Goal: Task Accomplishment & Management: Complete application form

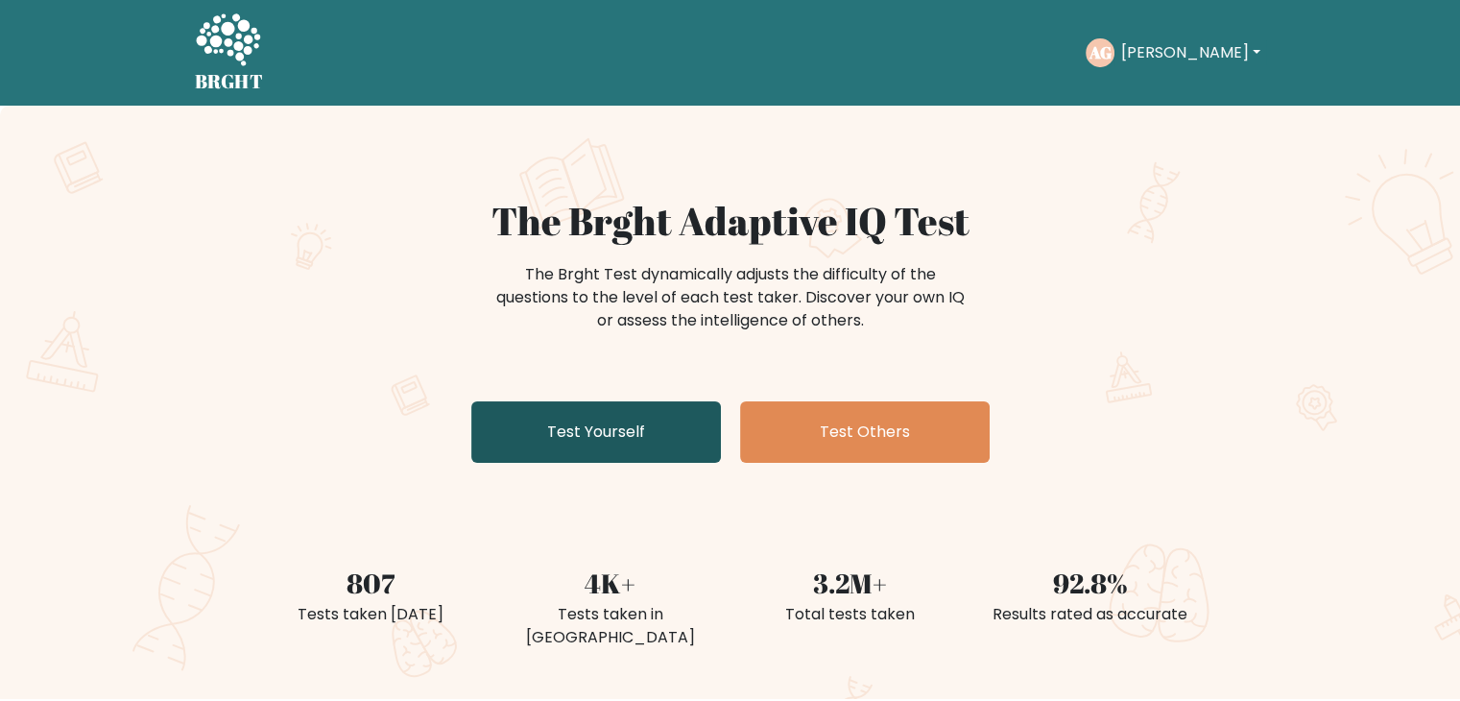
click at [640, 420] on link "Test Yourself" at bounding box center [596, 431] width 250 height 61
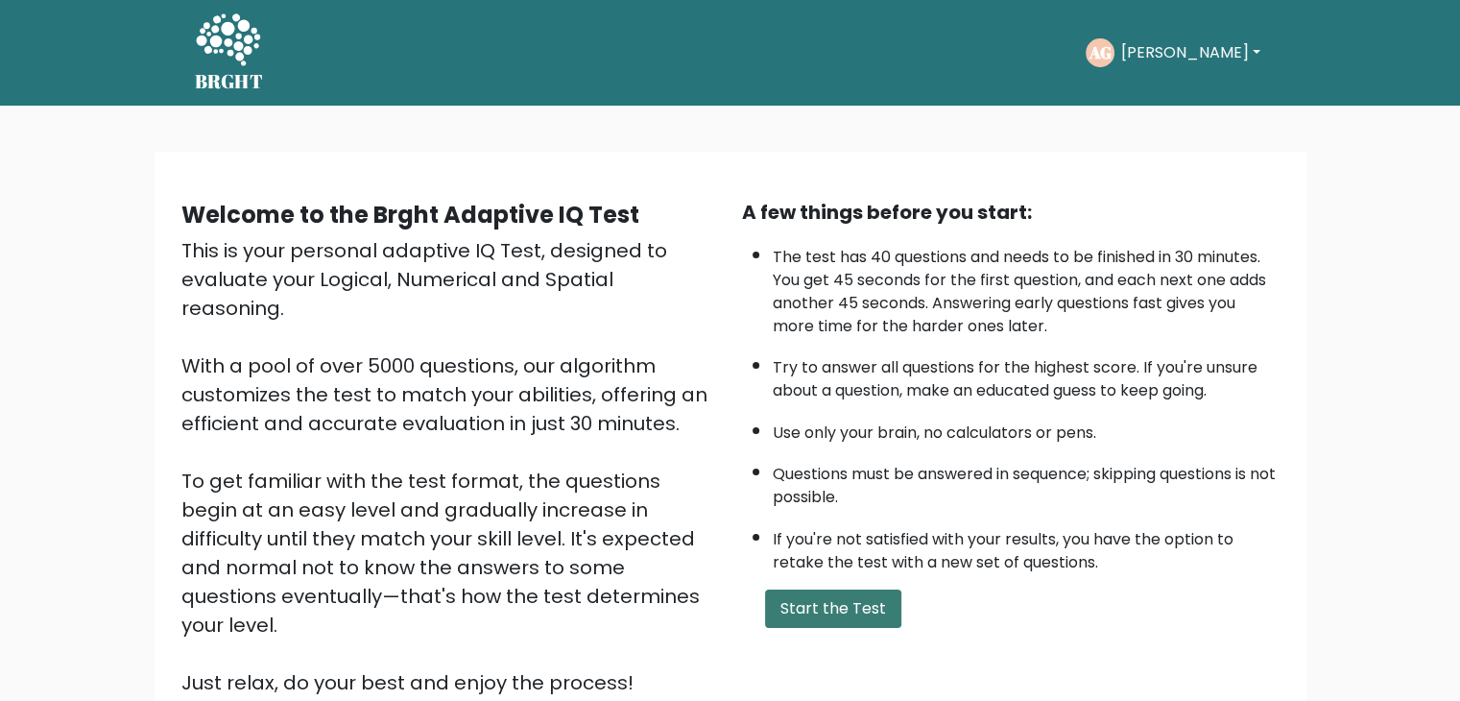
click at [862, 605] on button "Start the Test" at bounding box center [833, 608] width 136 height 38
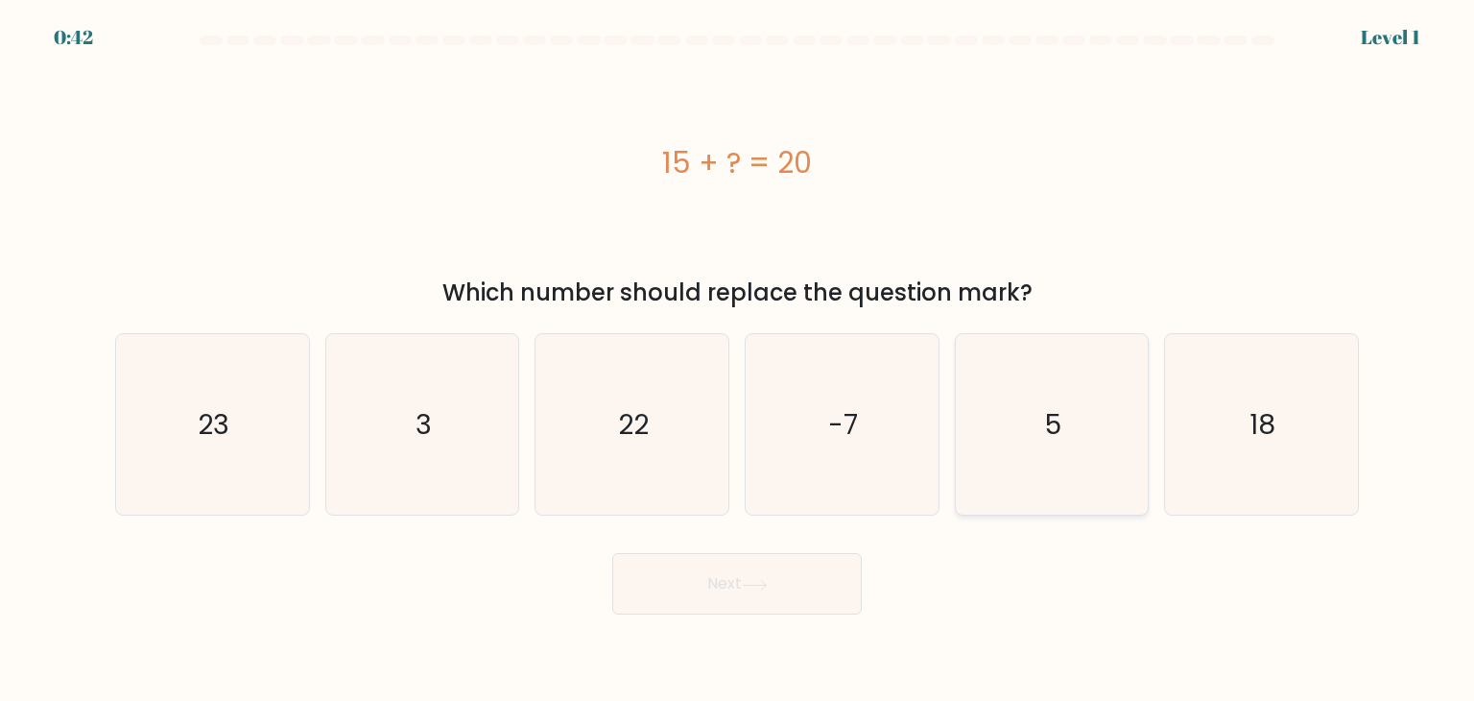
click at [1099, 419] on icon "5" at bounding box center [1052, 424] width 180 height 180
click at [738, 360] on input "e. 5" at bounding box center [737, 355] width 1 height 10
radio input "true"
click at [763, 601] on button "Next" at bounding box center [737, 583] width 250 height 61
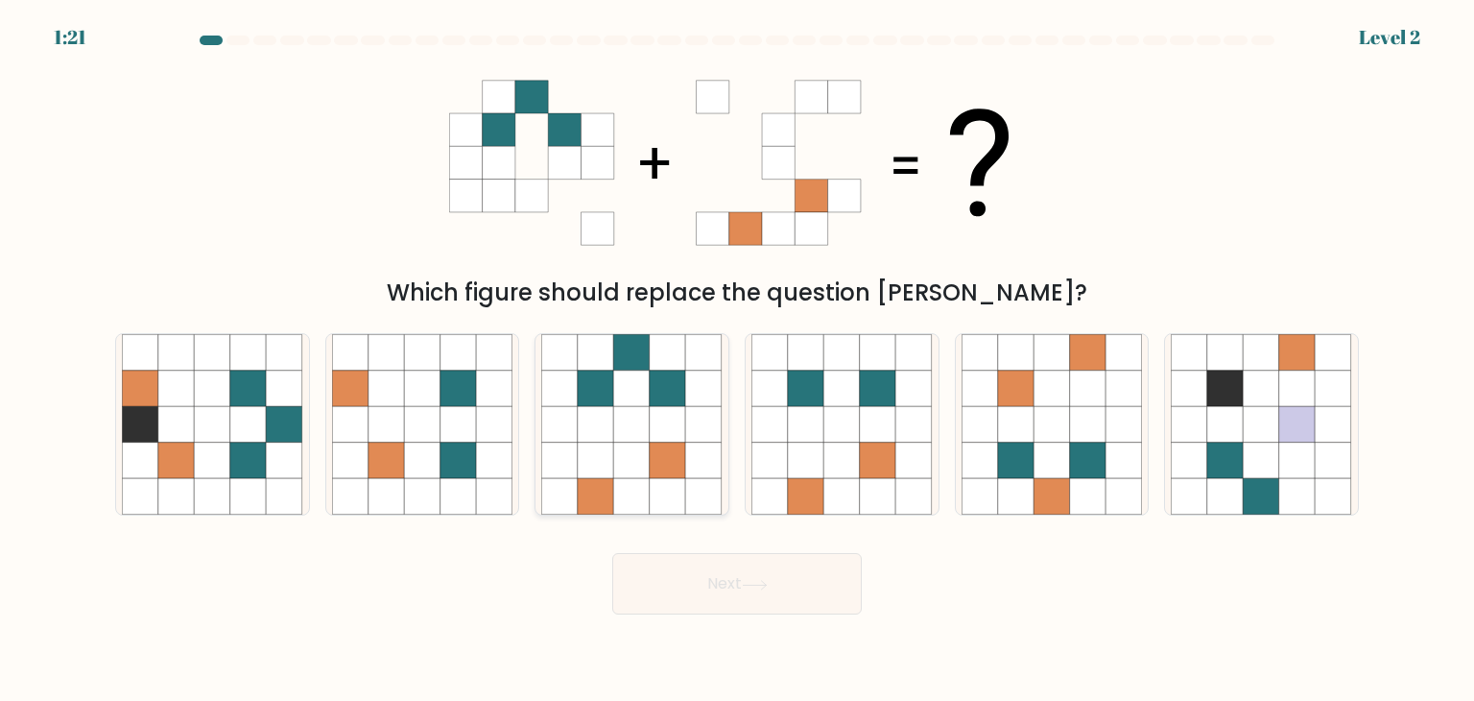
click at [667, 495] on icon at bounding box center [668, 497] width 36 height 36
click at [737, 360] on input "c." at bounding box center [737, 355] width 1 height 10
radio input "true"
click at [752, 610] on button "Next" at bounding box center [737, 583] width 250 height 61
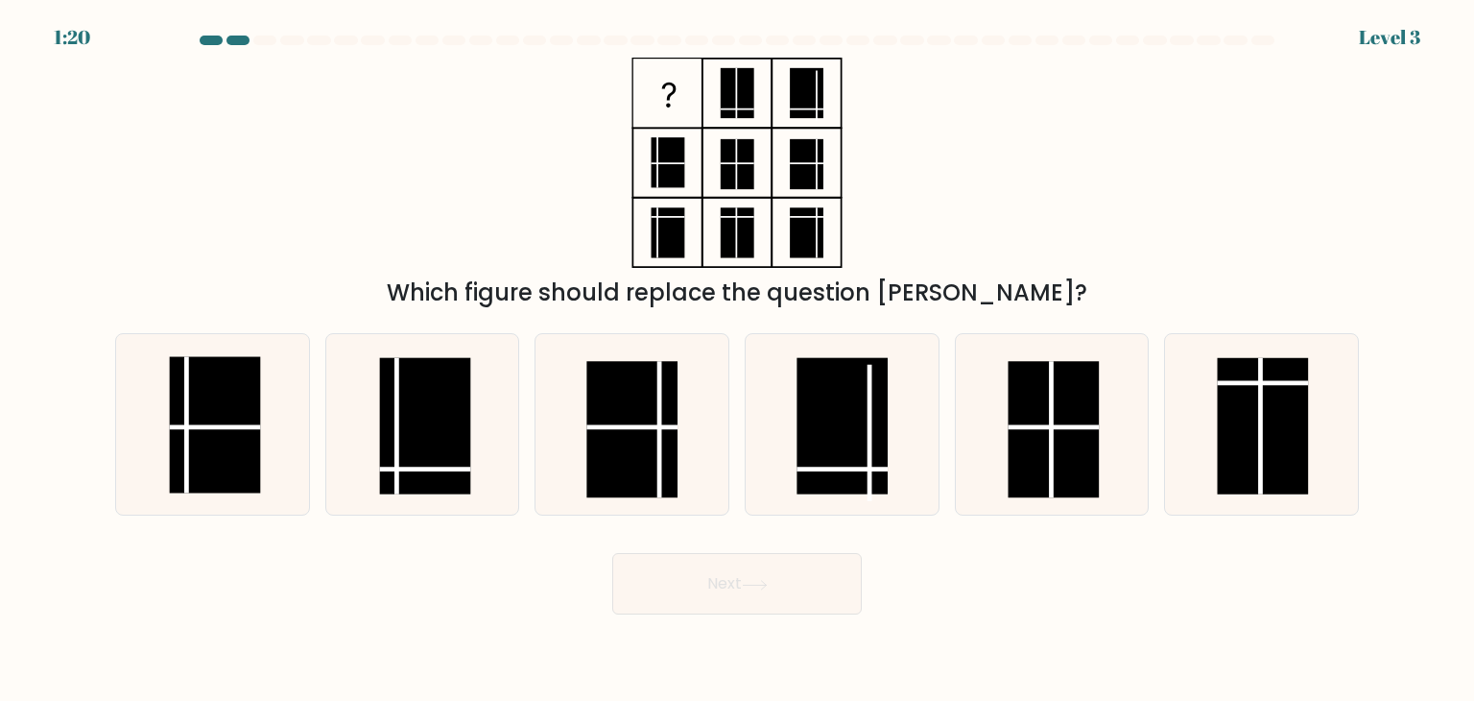
click at [356, 215] on div "Which figure should replace the question mark?" at bounding box center [737, 184] width 1267 height 252
click at [426, 469] on line at bounding box center [425, 469] width 91 height 0
click at [737, 360] on input "b." at bounding box center [737, 355] width 1 height 10
radio input "true"
click at [750, 603] on button "Next" at bounding box center [737, 583] width 250 height 61
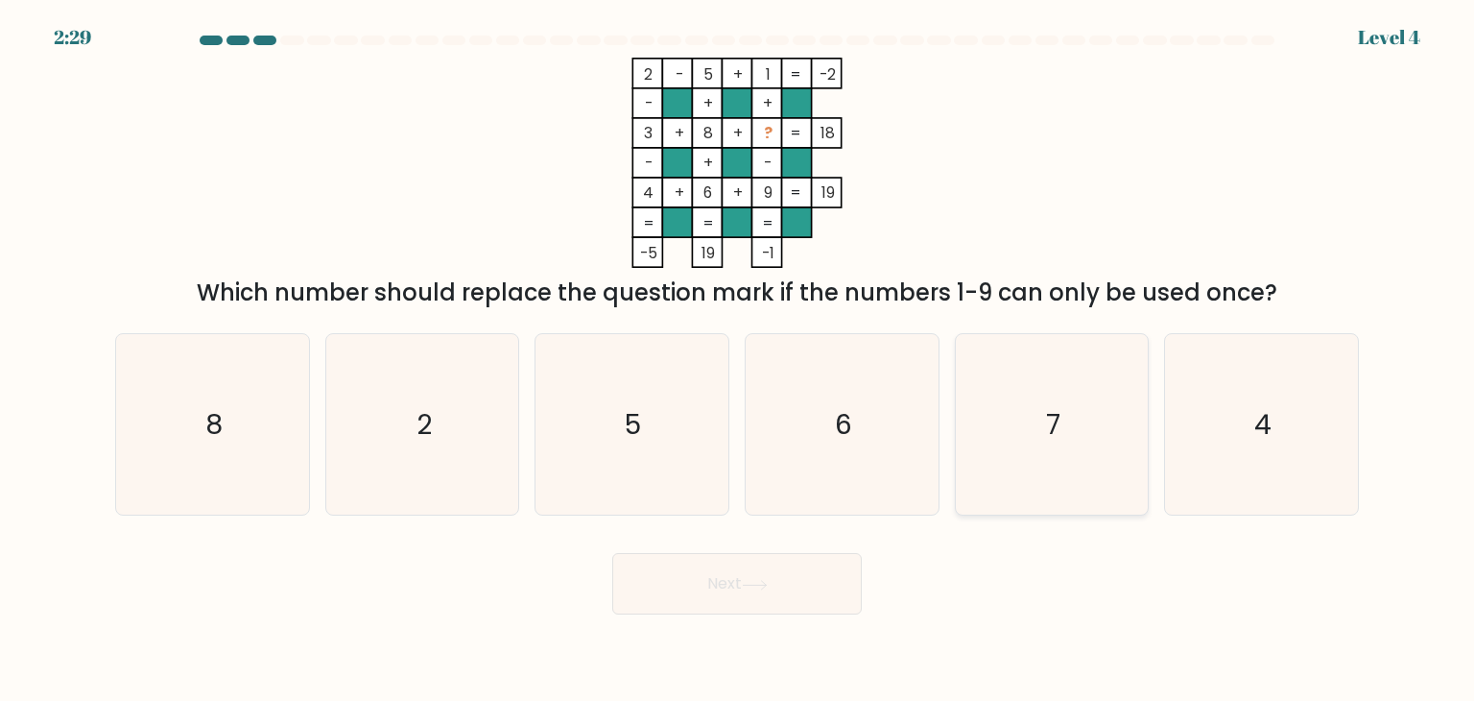
click at [1067, 462] on icon "7" at bounding box center [1052, 424] width 180 height 180
click at [738, 360] on input "e. 7" at bounding box center [737, 355] width 1 height 10
radio input "true"
click at [804, 603] on button "Next" at bounding box center [737, 583] width 250 height 61
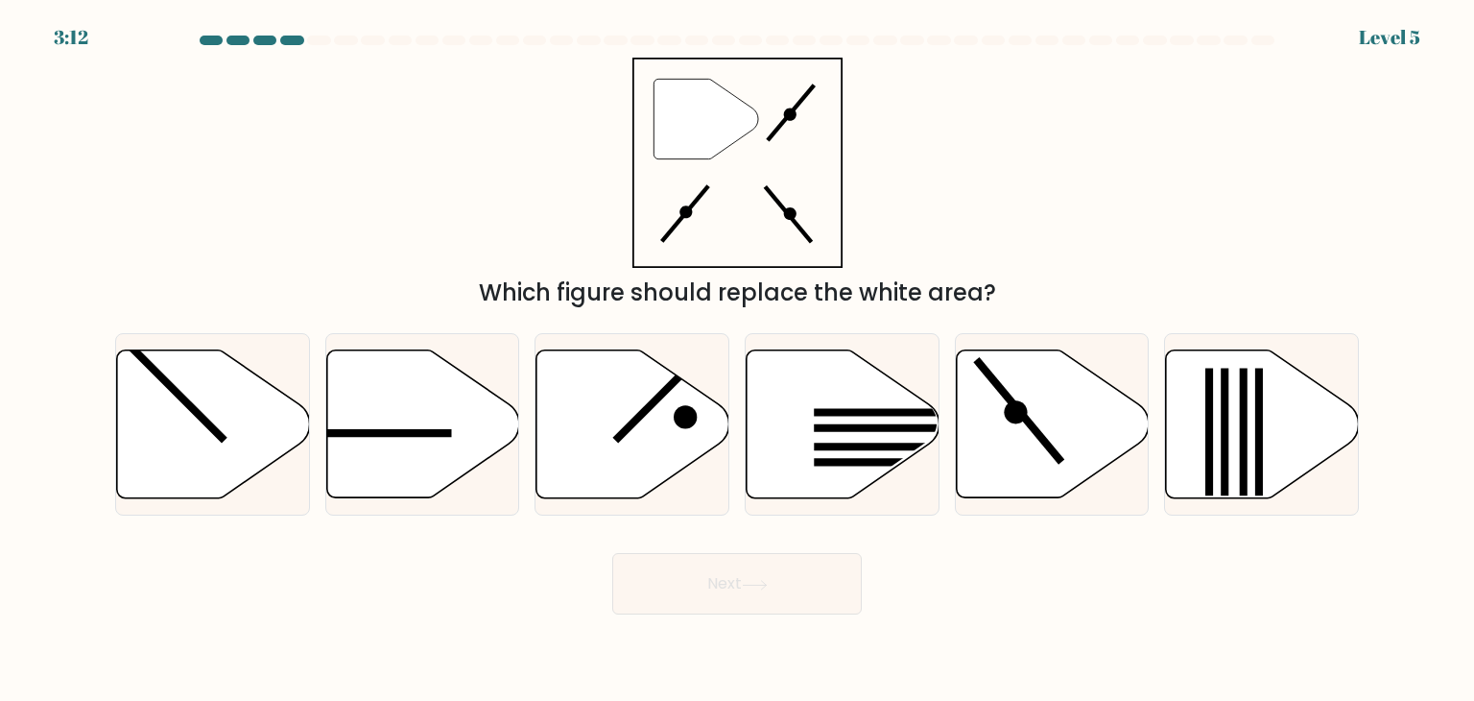
click at [309, 158] on div "" Which figure should replace the white area?" at bounding box center [737, 184] width 1267 height 252
click at [1045, 419] on icon at bounding box center [1052, 424] width 193 height 148
click at [738, 360] on input "e." at bounding box center [737, 355] width 1 height 10
radio input "true"
click at [766, 587] on icon at bounding box center [754, 584] width 23 height 9
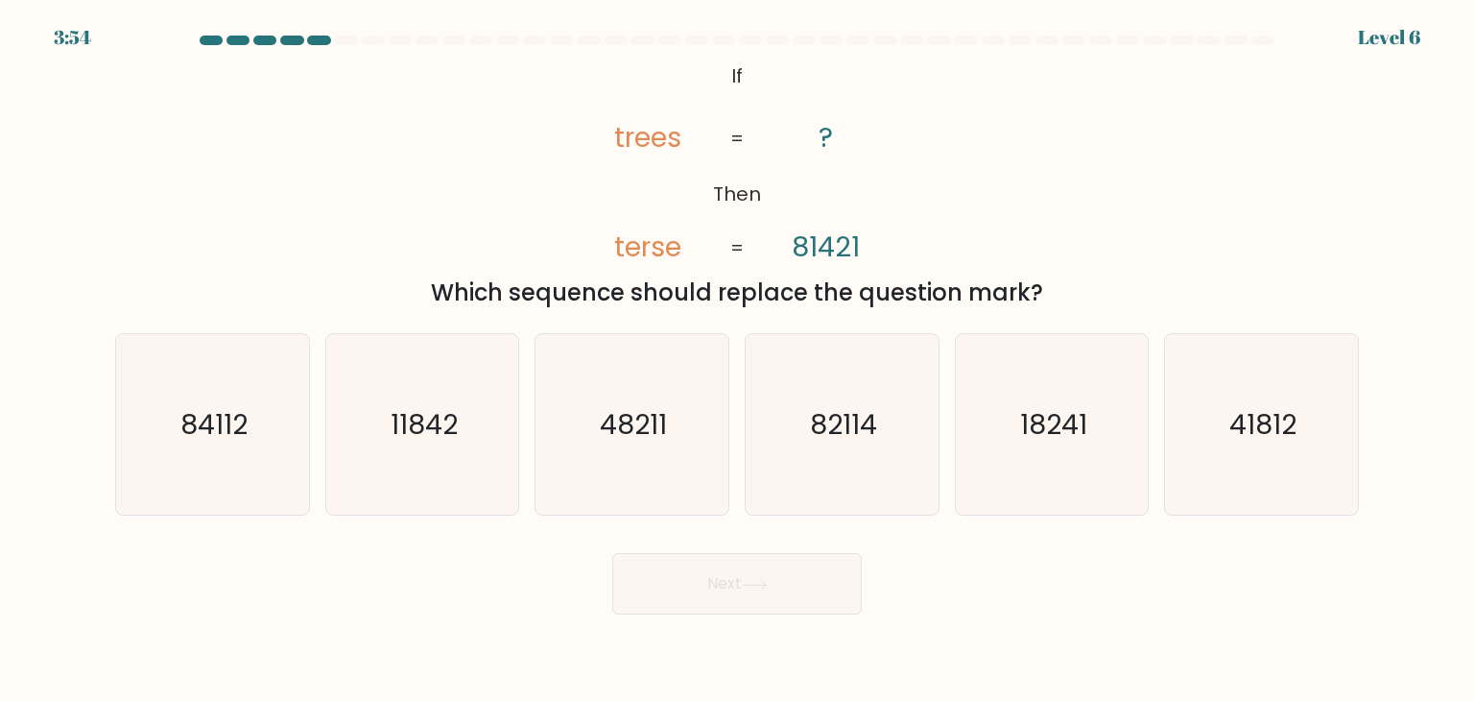
click at [417, 190] on div "@import url('https://fonts.googleapis.com/css?family=Abril+Fatface:400,100,100i…" at bounding box center [737, 184] width 1267 height 252
click at [219, 450] on icon "84112" at bounding box center [212, 424] width 180 height 180
click at [737, 360] on input "a. 84112" at bounding box center [737, 355] width 1 height 10
radio input "true"
click at [737, 580] on button "Next" at bounding box center [737, 583] width 250 height 61
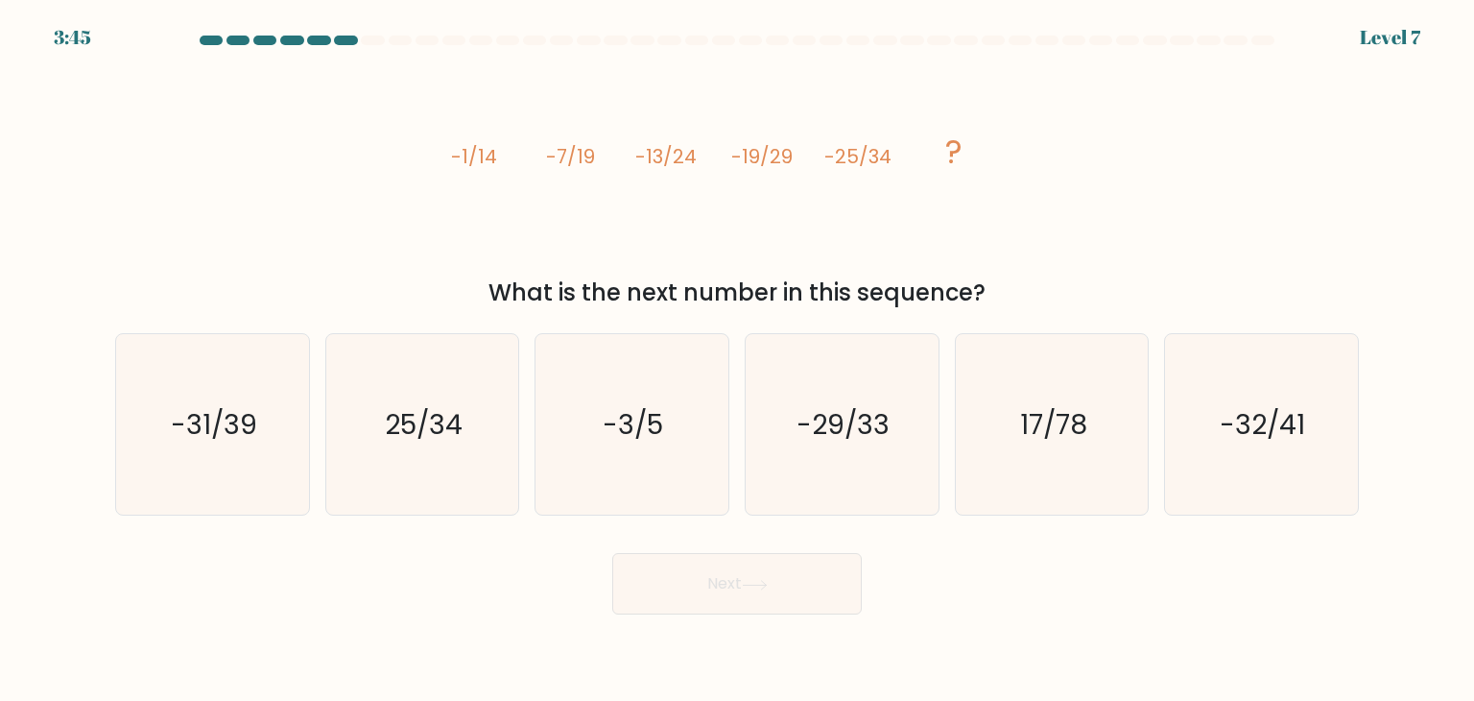
click at [354, 174] on div "image/svg+xml -1/14 -7/19 -13/24 -19/29 -25/34 ? What is the next number in thi…" at bounding box center [737, 184] width 1267 height 252
drag, startPoint x: 263, startPoint y: 416, endPoint x: 283, endPoint y: 417, distance: 20.2
click at [262, 416] on icon "-31/39" at bounding box center [212, 424] width 180 height 180
click at [737, 360] on input "a. -31/39" at bounding box center [737, 355] width 1 height 10
radio input "true"
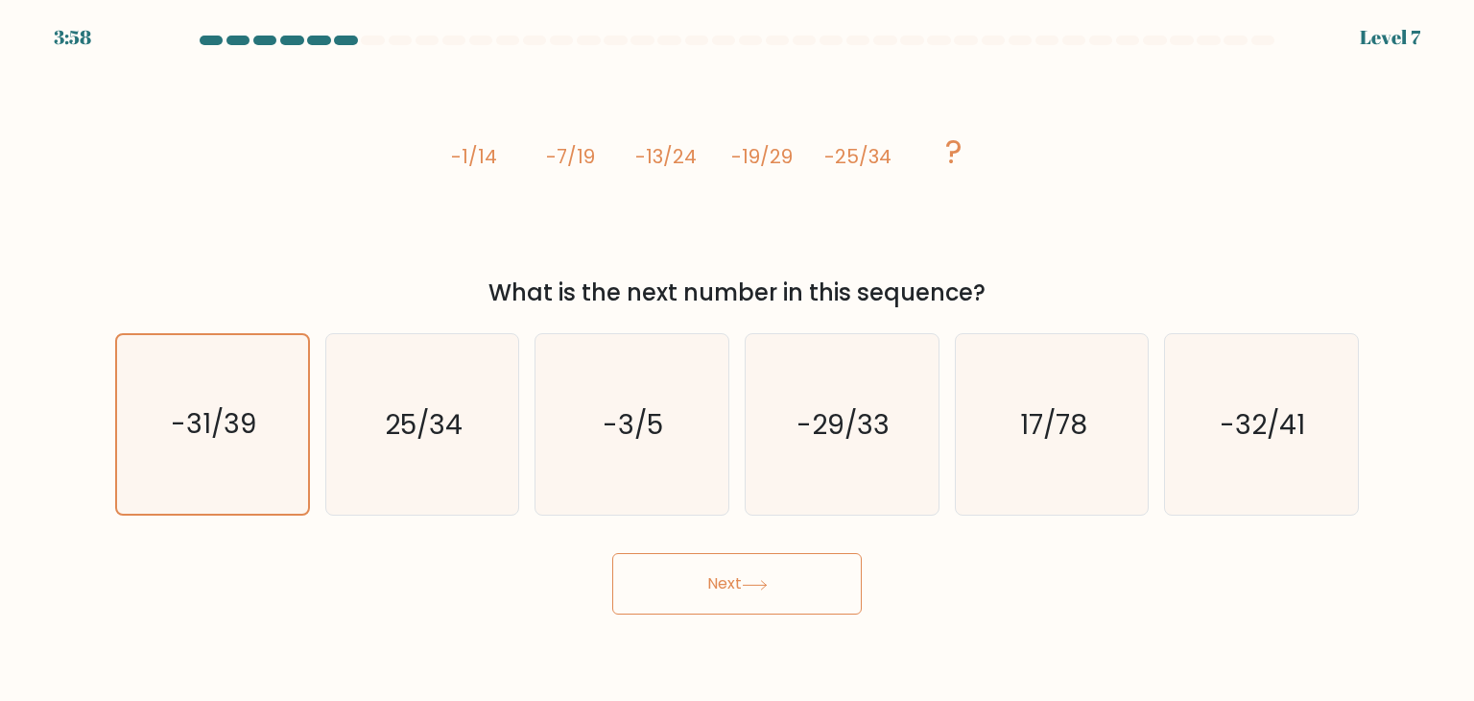
click at [706, 573] on button "Next" at bounding box center [737, 583] width 250 height 61
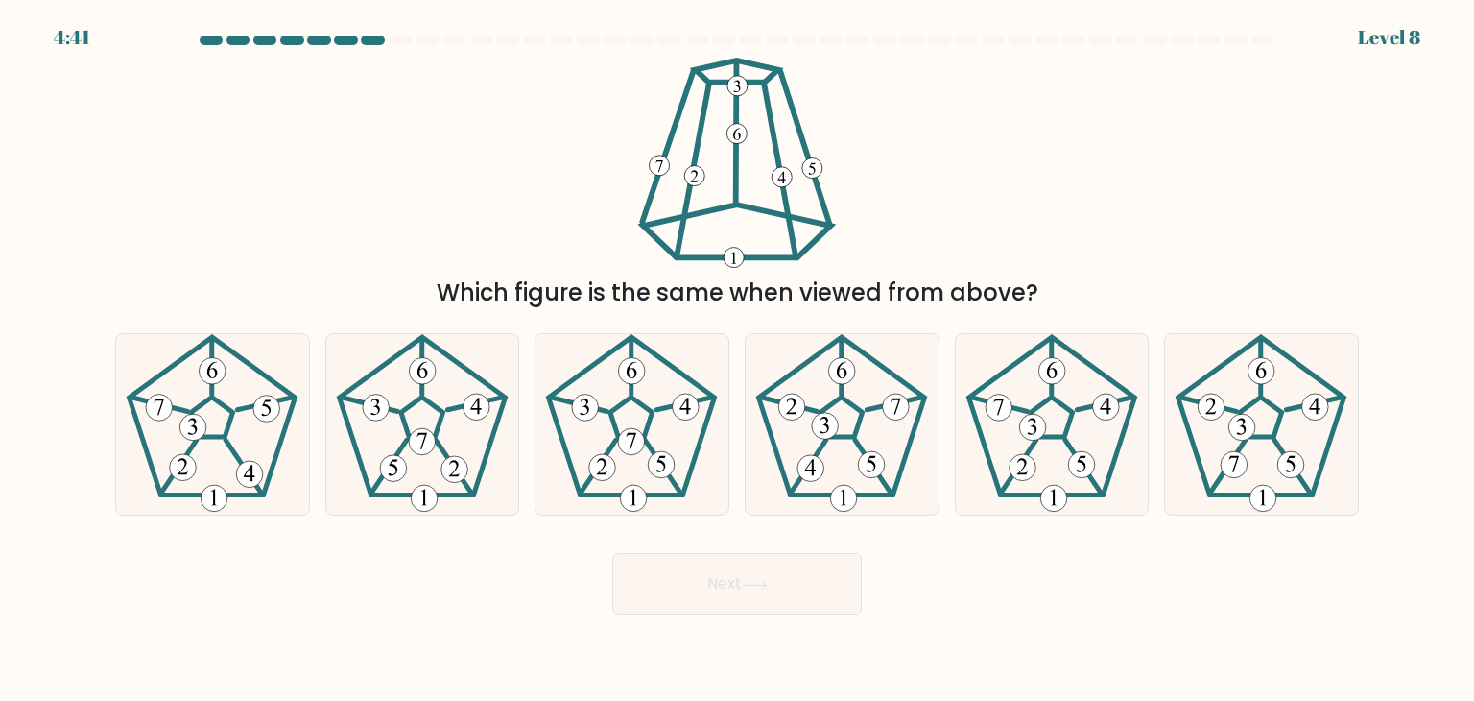
click at [173, 201] on div "Which figure is the same when viewed from above?" at bounding box center [737, 184] width 1267 height 252
click at [234, 431] on icon at bounding box center [212, 424] width 180 height 180
click at [737, 360] on input "a." at bounding box center [737, 355] width 1 height 10
radio input "true"
click at [806, 615] on body "4:28 Level 8" at bounding box center [737, 350] width 1474 height 701
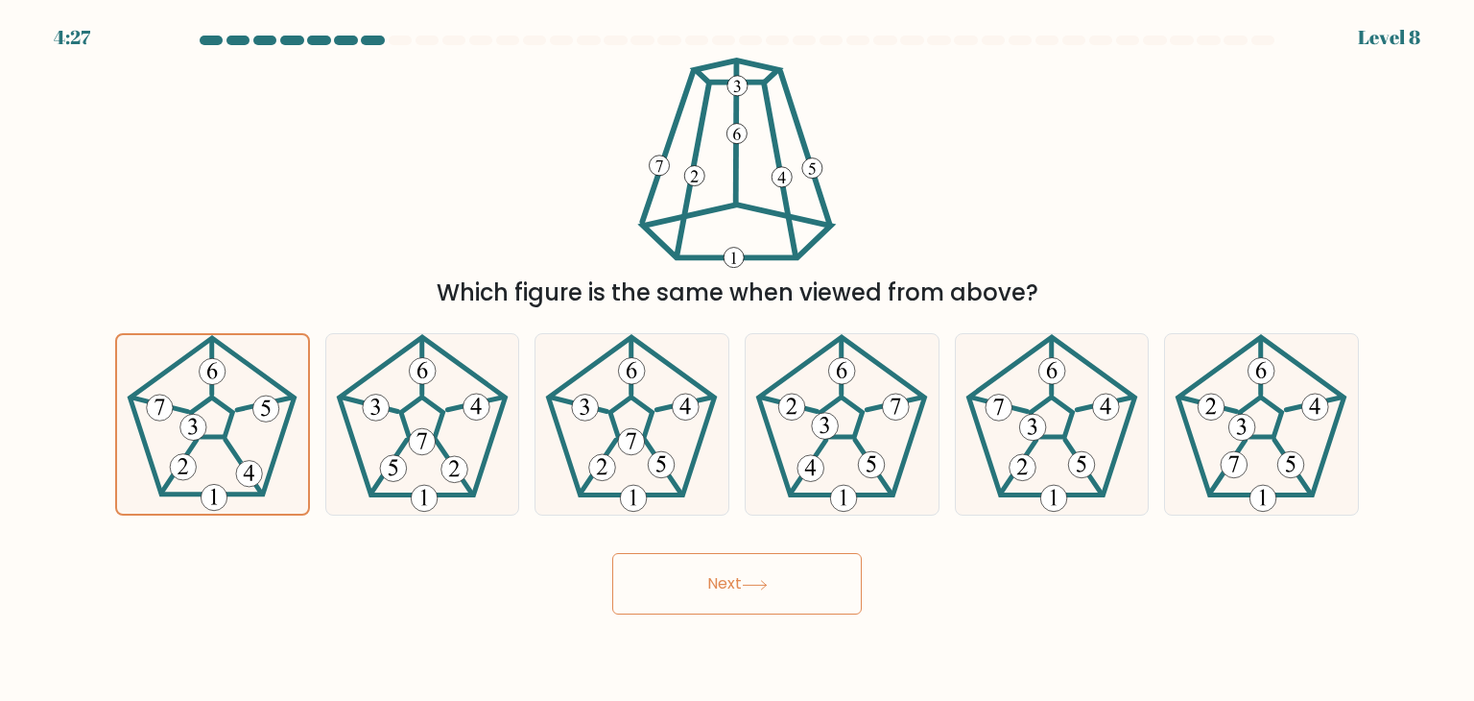
click at [785, 587] on button "Next" at bounding box center [737, 583] width 250 height 61
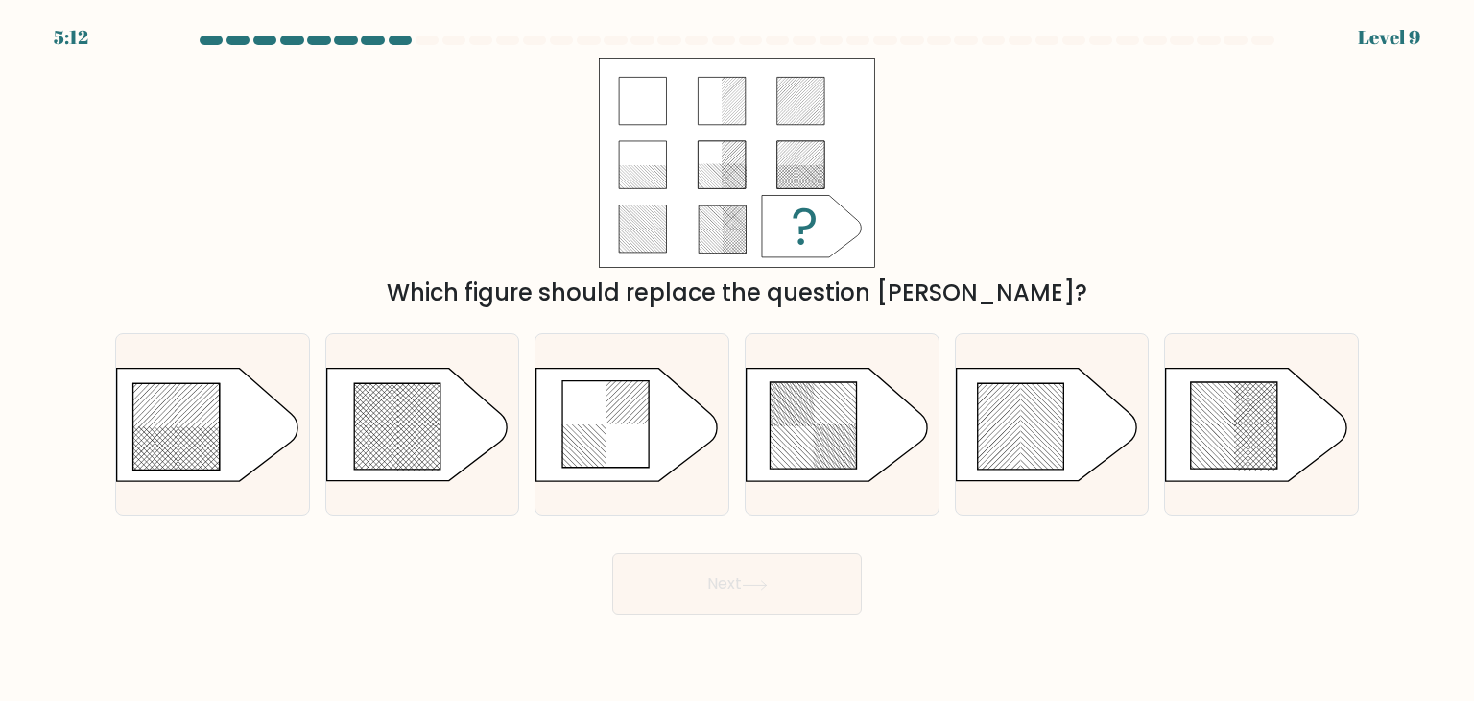
click at [471, 89] on div "Which figure should replace the question mark?" at bounding box center [737, 184] width 1267 height 252
click at [362, 451] on icon at bounding box center [397, 426] width 86 height 86
click at [737, 360] on input "b." at bounding box center [737, 355] width 1 height 10
radio input "true"
click at [756, 577] on button "Next" at bounding box center [737, 583] width 250 height 61
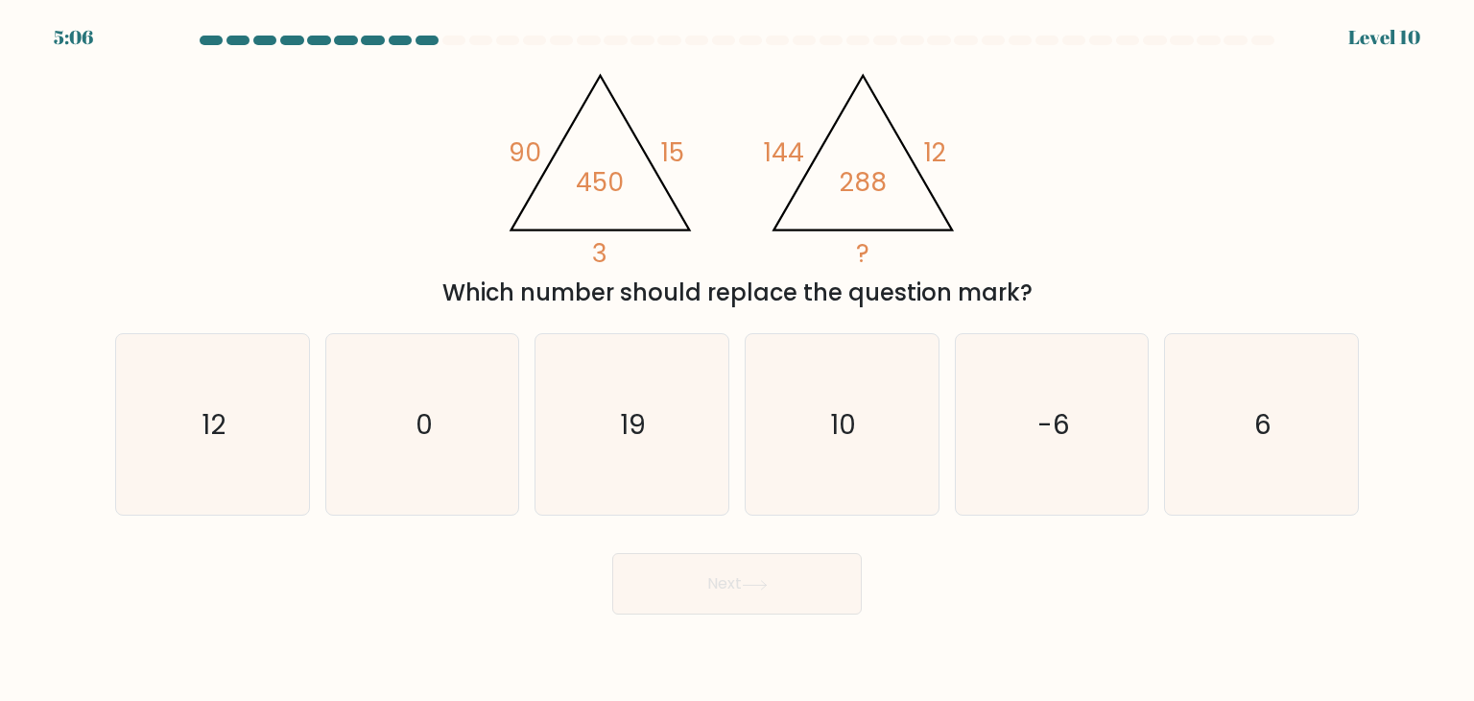
click at [352, 235] on div "@import url('https://fonts.googleapis.com/css?family=Abril+Fatface:400,100,100i…" at bounding box center [737, 184] width 1267 height 252
click at [1308, 438] on icon "6" at bounding box center [1261, 424] width 180 height 180
click at [738, 360] on input "f. 6" at bounding box center [737, 355] width 1 height 10
radio input "true"
click at [773, 595] on button "Next" at bounding box center [737, 583] width 250 height 61
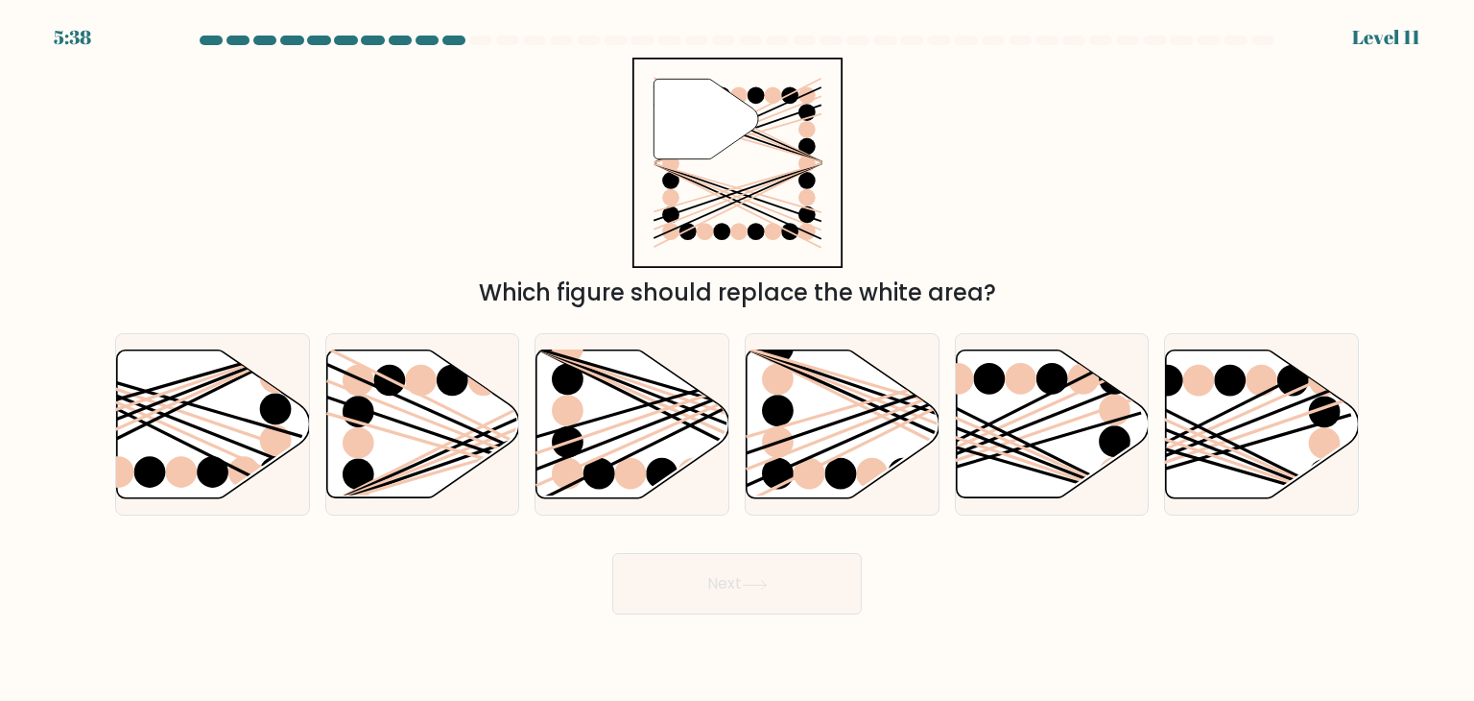
click at [1099, 147] on div "" Which figure should replace the white area?" at bounding box center [737, 184] width 1267 height 252
click at [381, 424] on icon at bounding box center [422, 424] width 193 height 148
click at [737, 360] on input "b." at bounding box center [737, 355] width 1 height 10
radio input "true"
click at [761, 586] on icon at bounding box center [755, 585] width 26 height 11
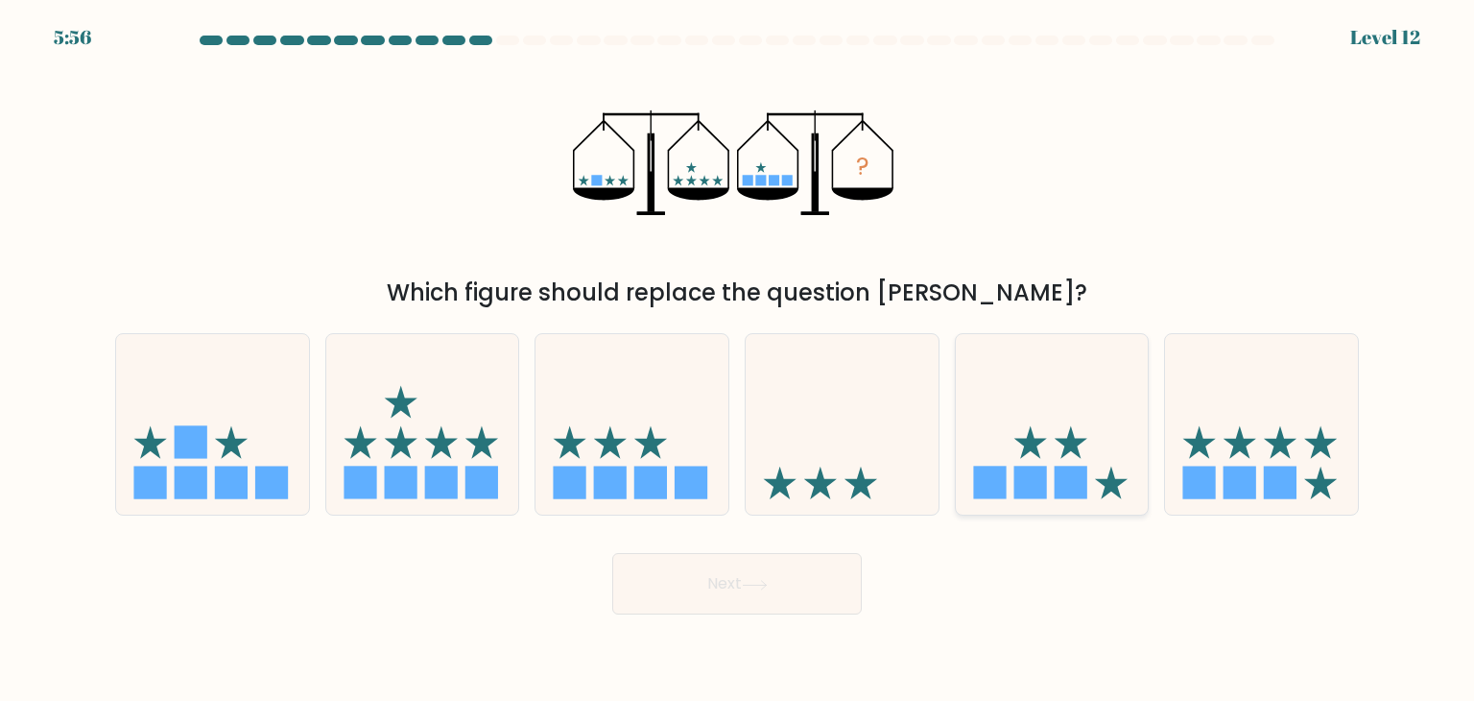
click at [1060, 429] on icon at bounding box center [1052, 424] width 193 height 159
click at [738, 360] on input "e." at bounding box center [737, 355] width 1 height 10
radio input "true"
click at [683, 579] on button "Next" at bounding box center [737, 583] width 250 height 61
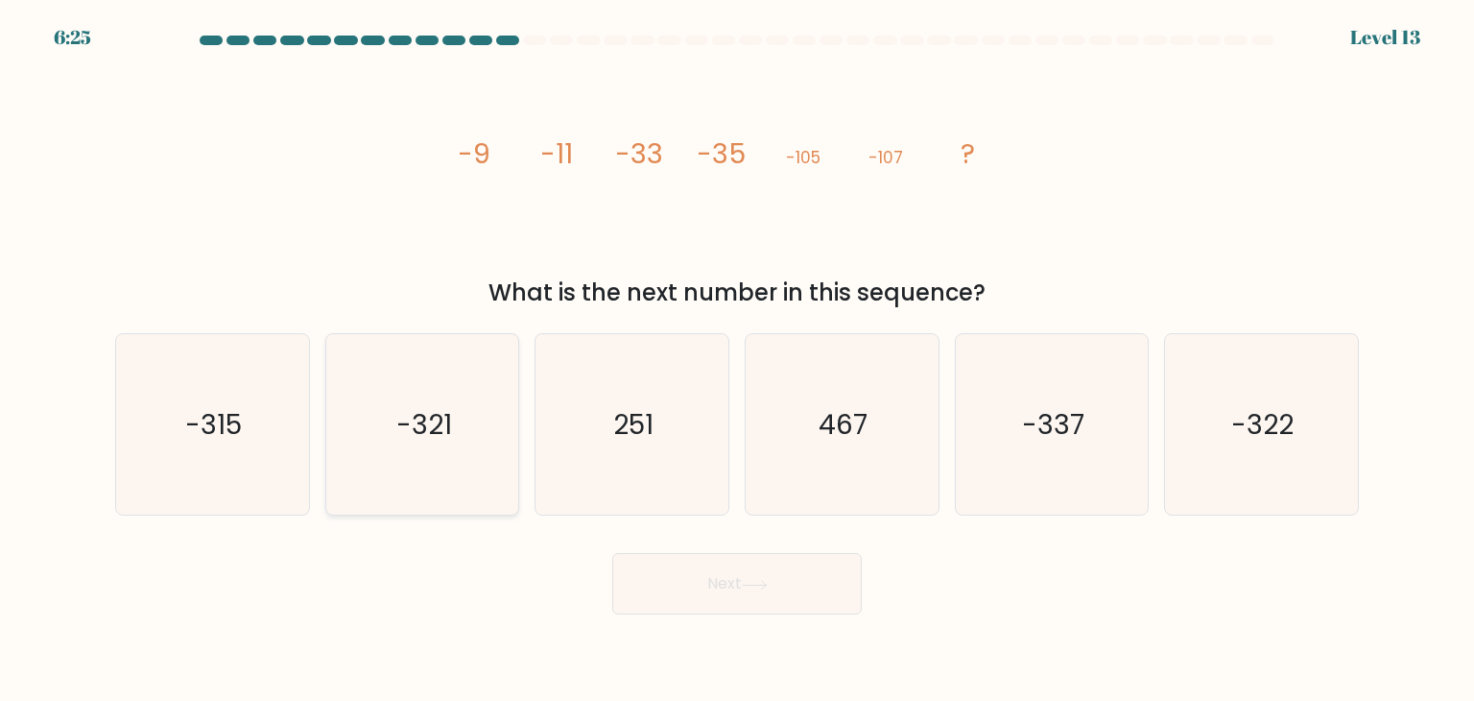
drag, startPoint x: 402, startPoint y: 470, endPoint x: 434, endPoint y: 468, distance: 31.7
click at [403, 469] on icon "-321" at bounding box center [422, 424] width 180 height 180
click at [737, 360] on input "b. -321" at bounding box center [737, 355] width 1 height 10
radio input "true"
click at [676, 580] on button "Next" at bounding box center [737, 583] width 250 height 61
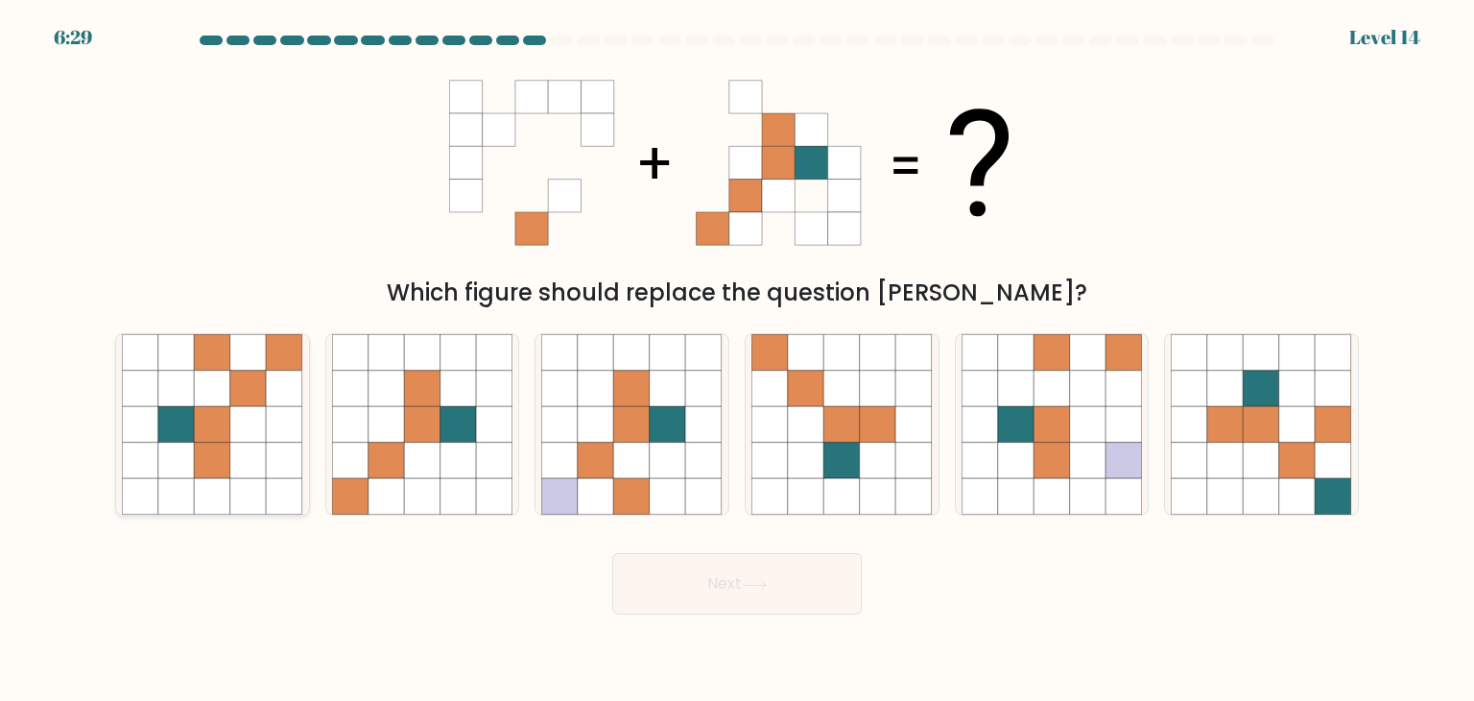
click at [280, 453] on icon at bounding box center [285, 461] width 36 height 36
click at [737, 360] on input "a." at bounding box center [737, 355] width 1 height 10
radio input "true"
click at [706, 586] on button "Next" at bounding box center [737, 583] width 250 height 61
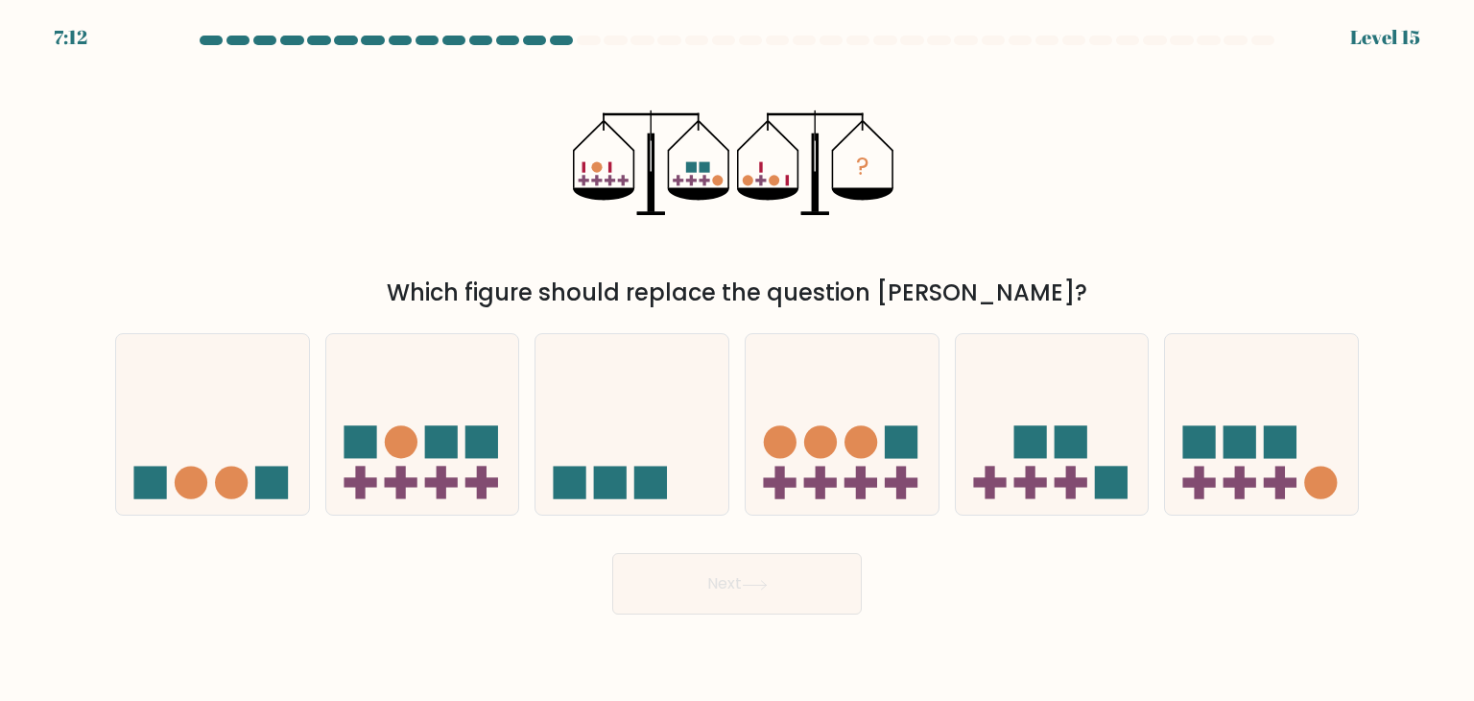
click at [415, 142] on div "? Which figure should replace the question mark?" at bounding box center [737, 184] width 1267 height 252
click at [183, 426] on icon at bounding box center [212, 424] width 193 height 159
click at [737, 360] on input "a." at bounding box center [737, 355] width 1 height 10
radio input "true"
click at [779, 581] on button "Next" at bounding box center [737, 583] width 250 height 61
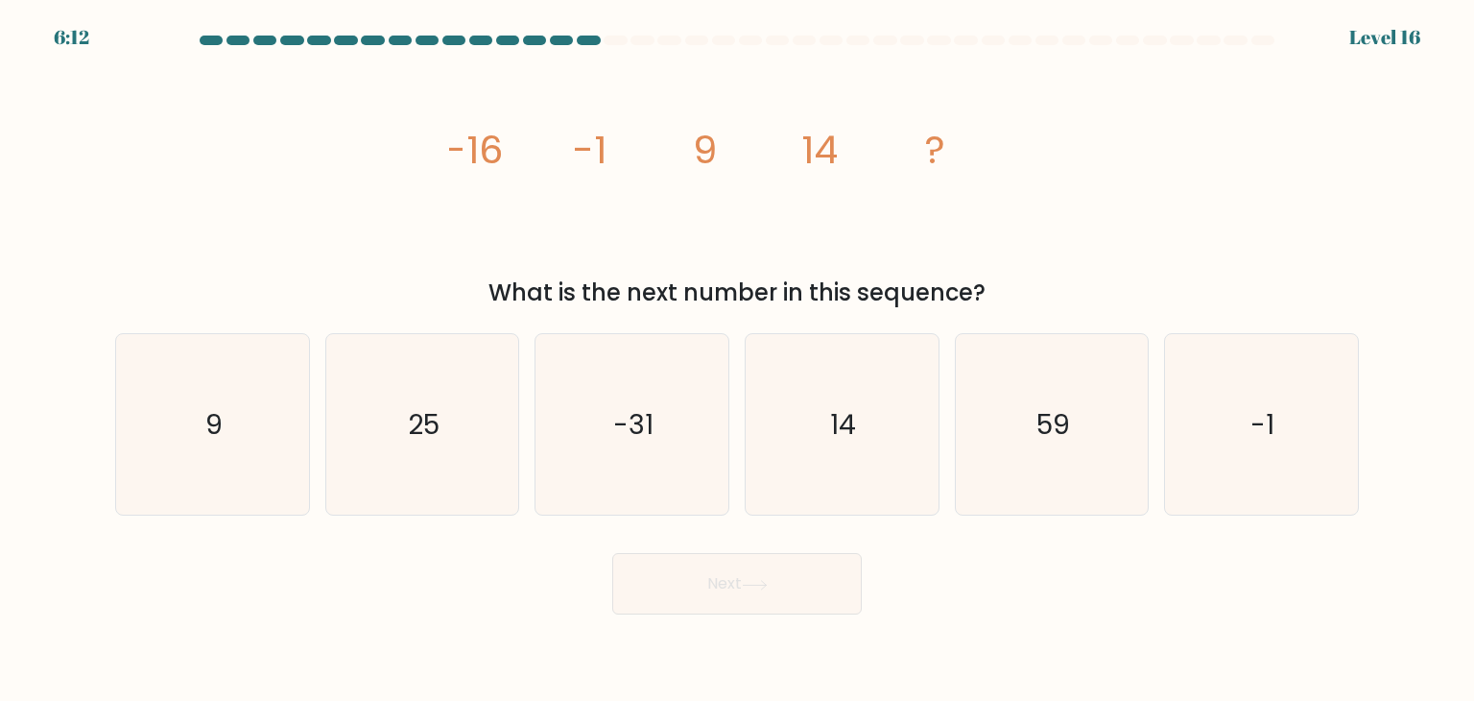
click at [393, 181] on div "image/svg+xml -16 -1 9 14 ? What is the next number in this sequence?" at bounding box center [737, 184] width 1267 height 252
click at [240, 412] on icon "9" at bounding box center [212, 424] width 180 height 180
click at [737, 360] on input "a. 9" at bounding box center [737, 355] width 1 height 10
radio input "true"
click at [815, 574] on button "Next" at bounding box center [737, 583] width 250 height 61
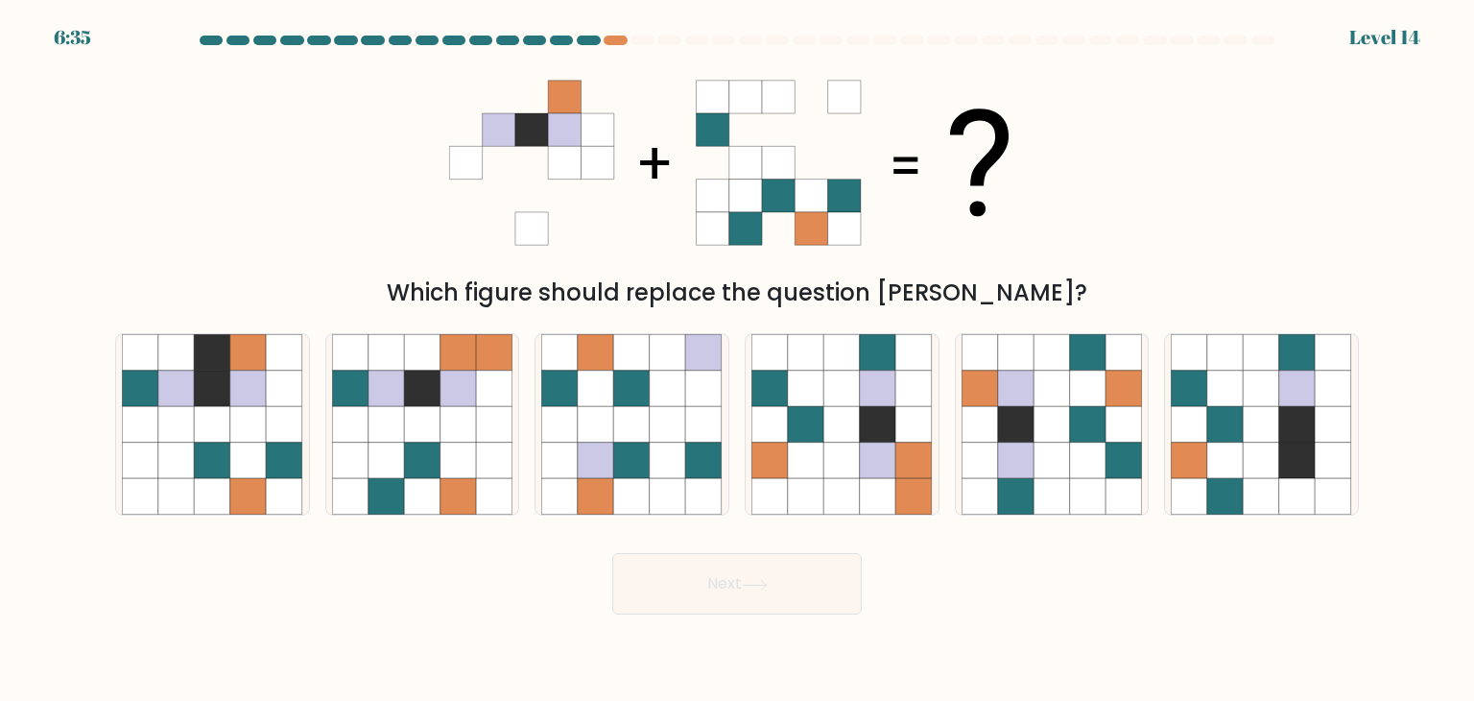
click at [274, 122] on div "Which figure should replace the question mark?" at bounding box center [737, 184] width 1267 height 252
click at [1063, 436] on icon at bounding box center [1052, 424] width 36 height 36
click at [738, 360] on input "e." at bounding box center [737, 355] width 1 height 10
radio input "true"
click at [804, 574] on button "Next" at bounding box center [737, 583] width 250 height 61
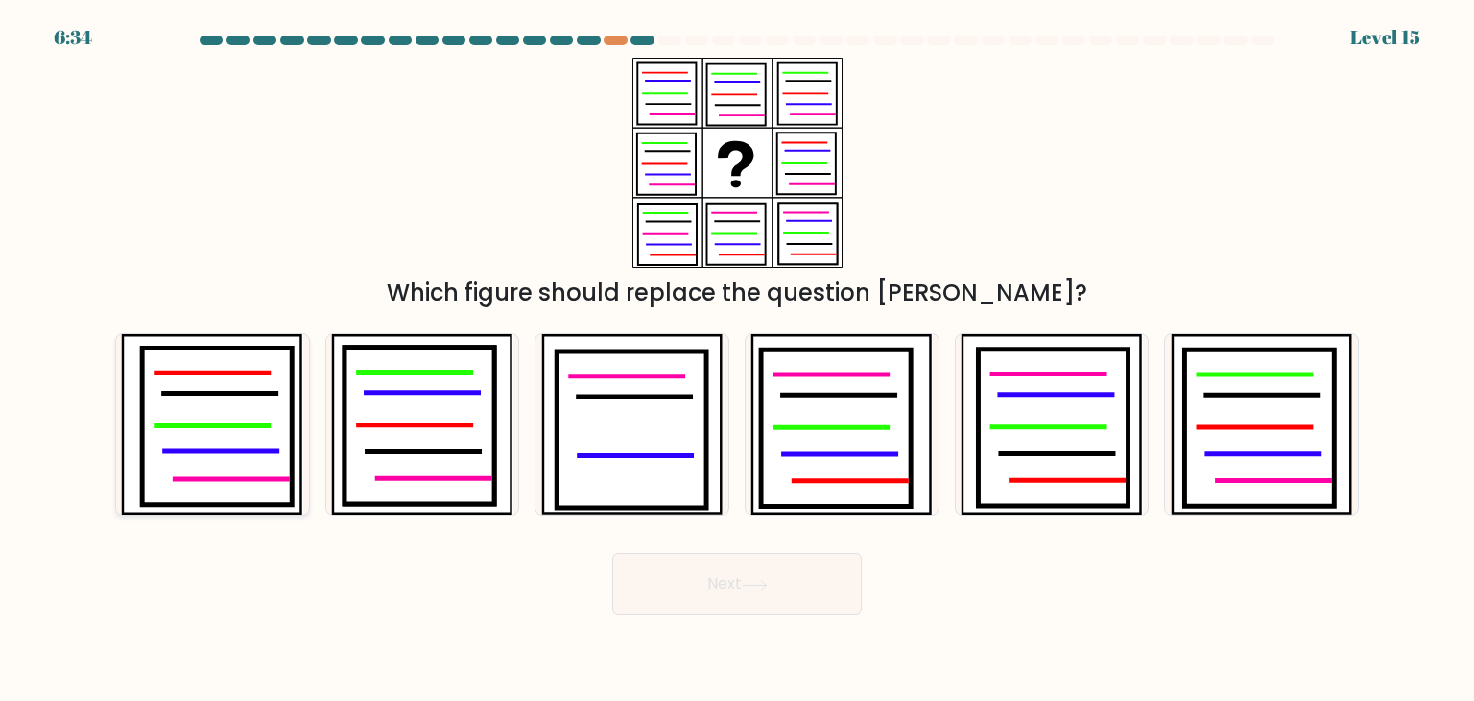
click at [250, 404] on icon at bounding box center [218, 426] width 150 height 157
click at [737, 360] on input "a." at bounding box center [737, 355] width 1 height 10
radio input "true"
click at [759, 593] on button "Next" at bounding box center [737, 583] width 250 height 61
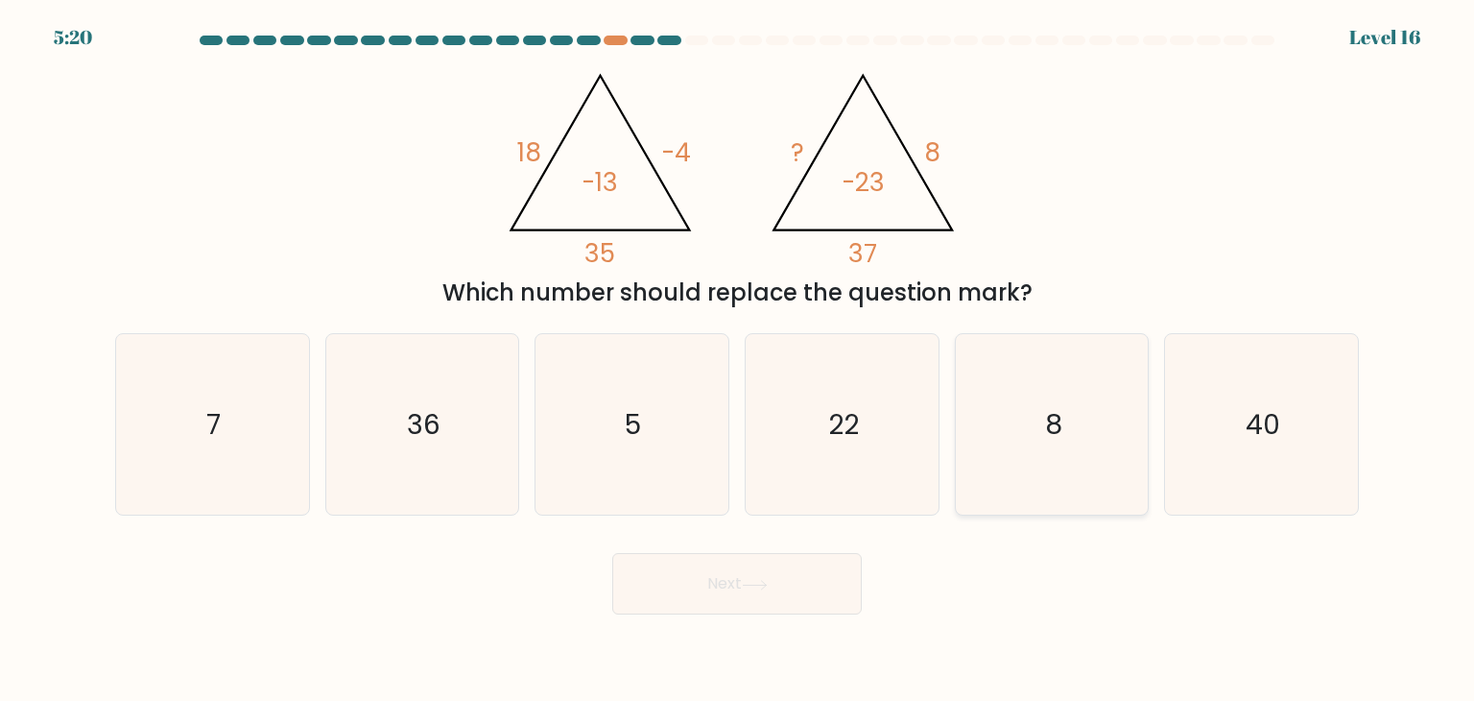
click at [1030, 455] on icon "8" at bounding box center [1052, 424] width 180 height 180
click at [738, 360] on input "e. 8" at bounding box center [737, 355] width 1 height 10
radio input "true"
click at [682, 587] on button "Next" at bounding box center [737, 583] width 250 height 61
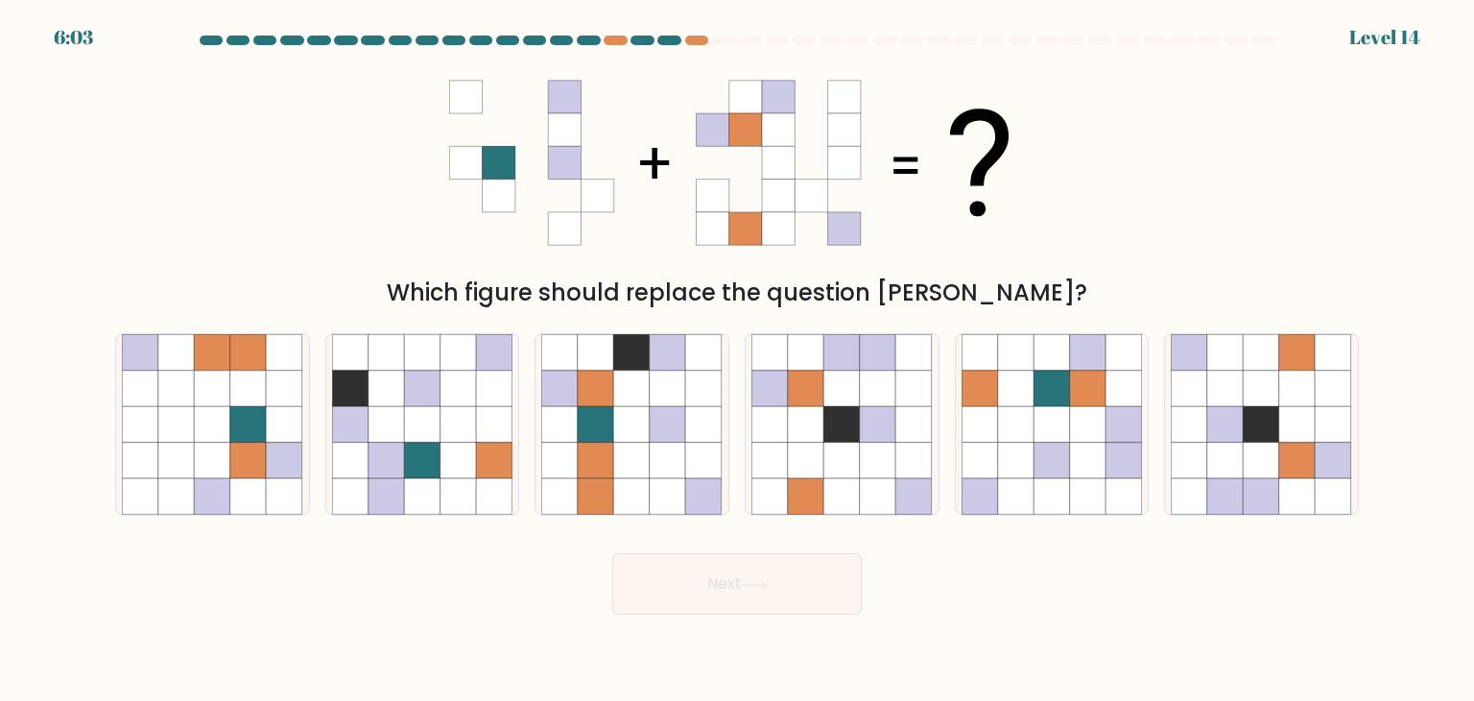
click at [436, 212] on div "Which figure should replace the question mark?" at bounding box center [737, 184] width 1267 height 252
click at [1079, 370] on icon at bounding box center [1088, 352] width 36 height 36
click at [738, 360] on input "e." at bounding box center [737, 355] width 1 height 10
radio input "true"
click at [822, 569] on button "Next" at bounding box center [737, 583] width 250 height 61
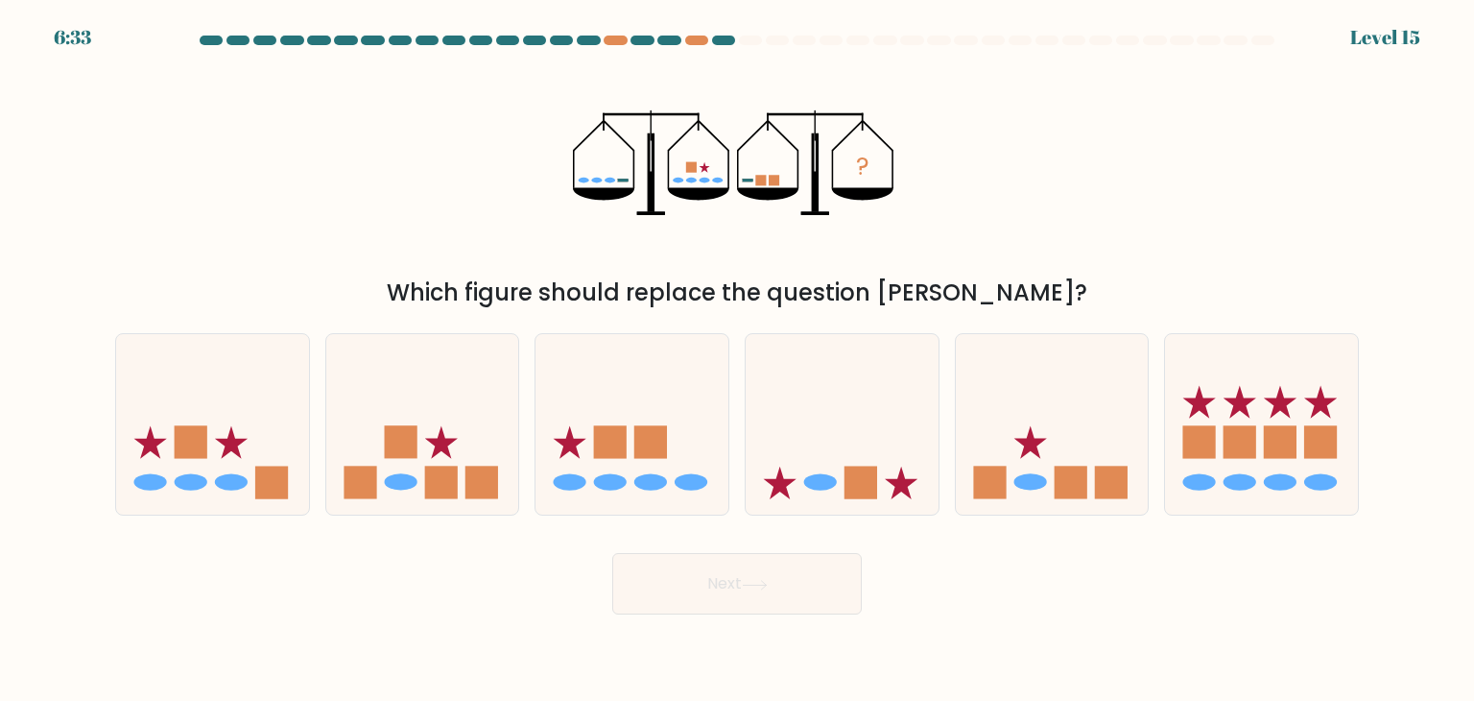
click at [576, 230] on icon "?" at bounding box center [737, 163] width 328 height 210
click at [1037, 470] on icon at bounding box center [1052, 424] width 193 height 159
click at [738, 360] on input "e." at bounding box center [737, 355] width 1 height 10
radio input "true"
click at [807, 581] on button "Next" at bounding box center [737, 583] width 250 height 61
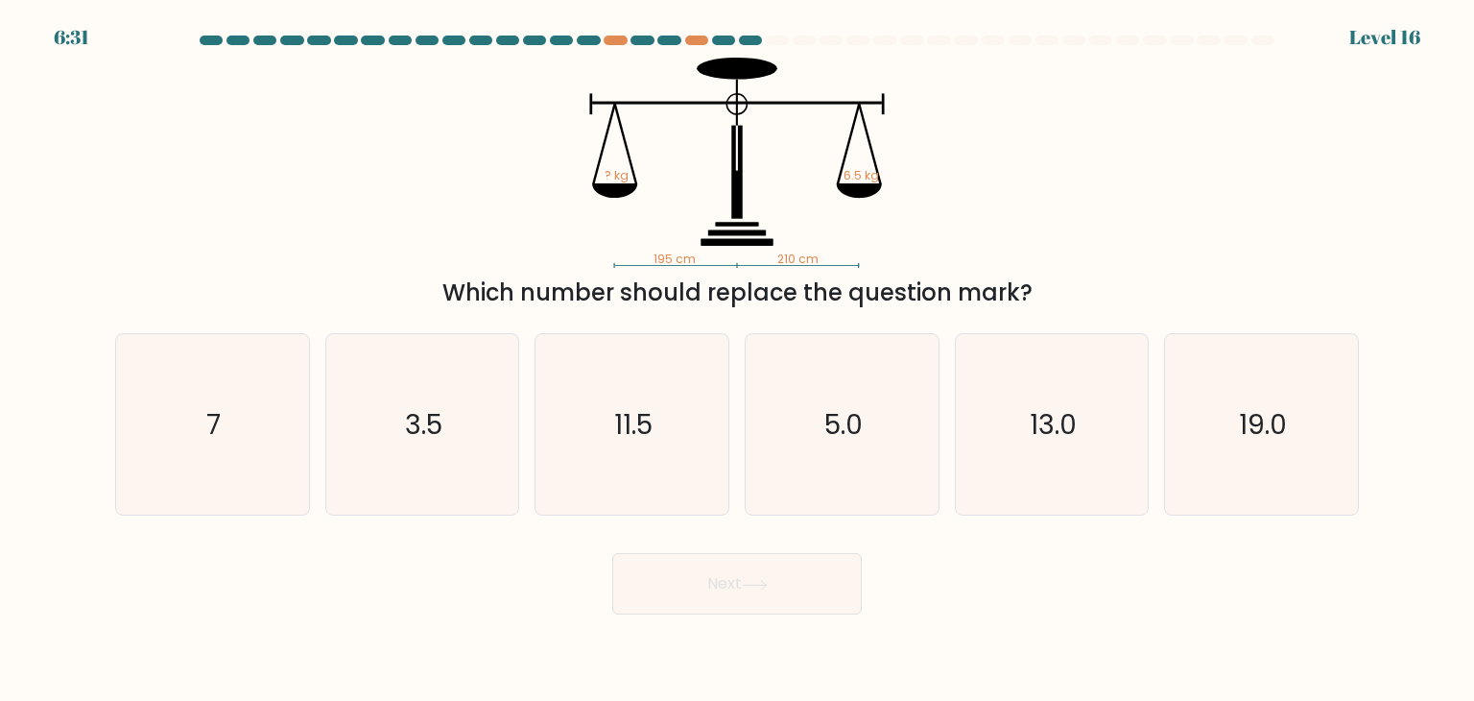
click at [482, 189] on icon "195 cm 210 cm ? kg 6.5 kg" at bounding box center [737, 163] width 576 height 210
click at [186, 419] on icon "7" at bounding box center [212, 424] width 180 height 180
click at [737, 360] on input "a. 7" at bounding box center [737, 355] width 1 height 10
radio input "true"
click at [701, 591] on button "Next" at bounding box center [737, 583] width 250 height 61
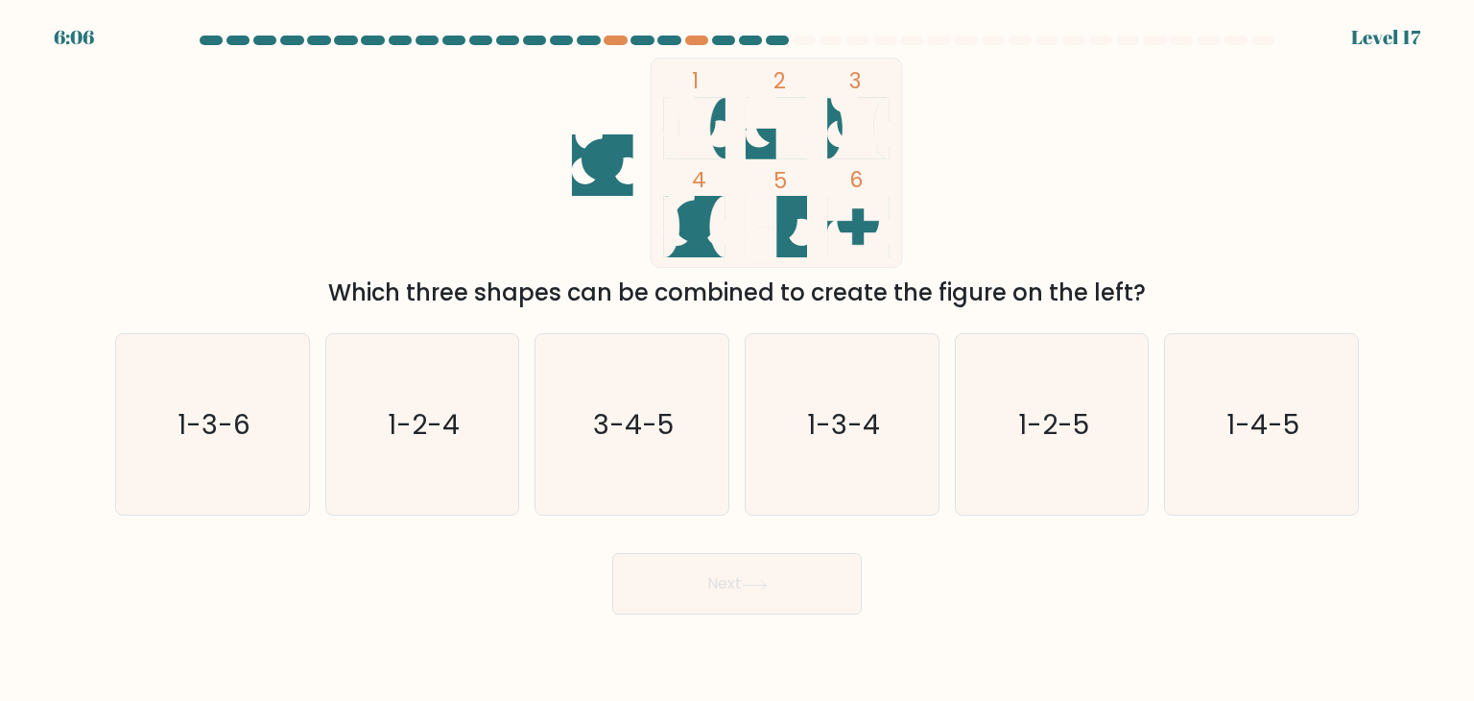
click at [237, 85] on div "1 2 3 4 5 6 Which three shapes can be combined to create the figure on the left?" at bounding box center [737, 184] width 1267 height 252
click at [382, 448] on icon "1-2-4" at bounding box center [422, 424] width 180 height 180
click at [737, 360] on input "b. 1-2-4" at bounding box center [737, 355] width 1 height 10
radio input "true"
click at [683, 436] on icon "3-4-5" at bounding box center [631, 424] width 180 height 180
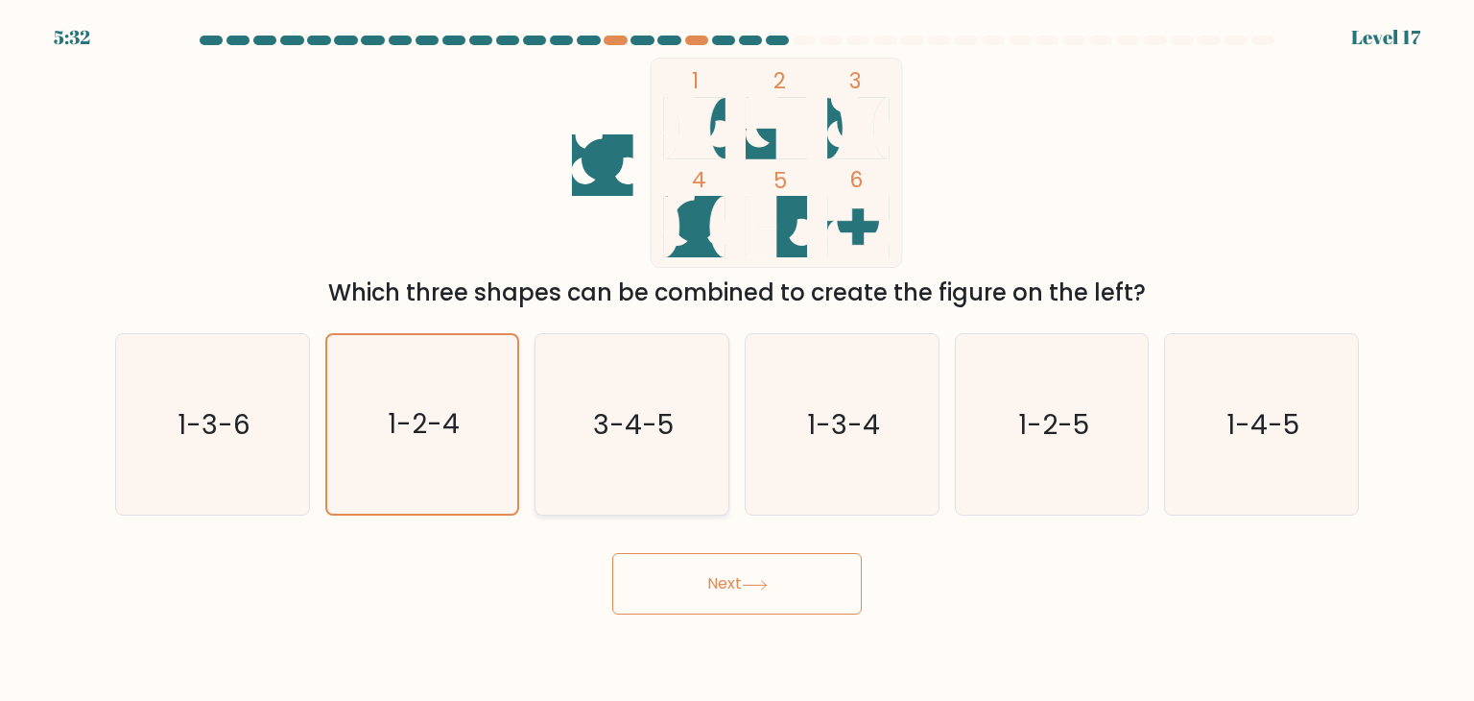
click at [737, 360] on input "c. 3-4-5" at bounding box center [737, 355] width 1 height 10
radio input "true"
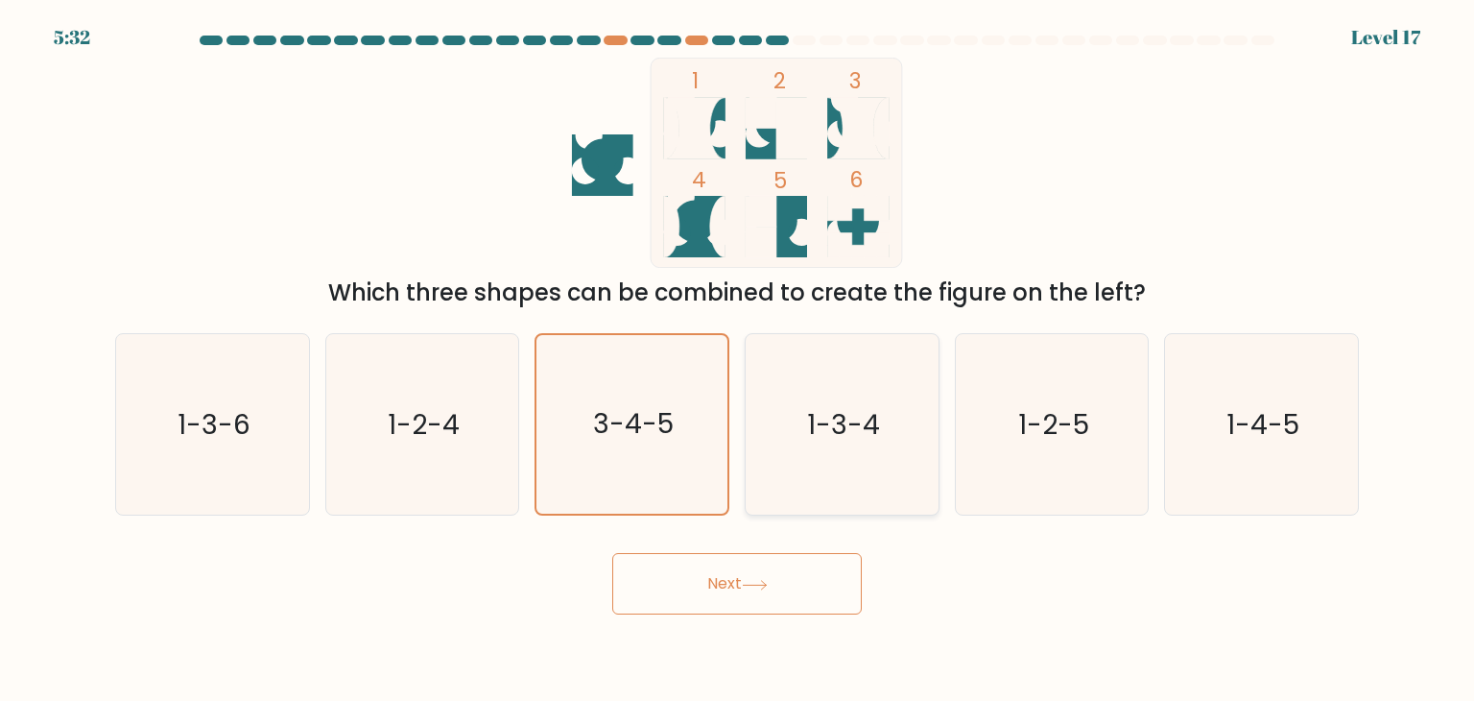
click at [907, 442] on icon "1-3-4" at bounding box center [842, 424] width 180 height 180
click at [738, 360] on input "d. 1-3-4" at bounding box center [737, 355] width 1 height 10
radio input "true"
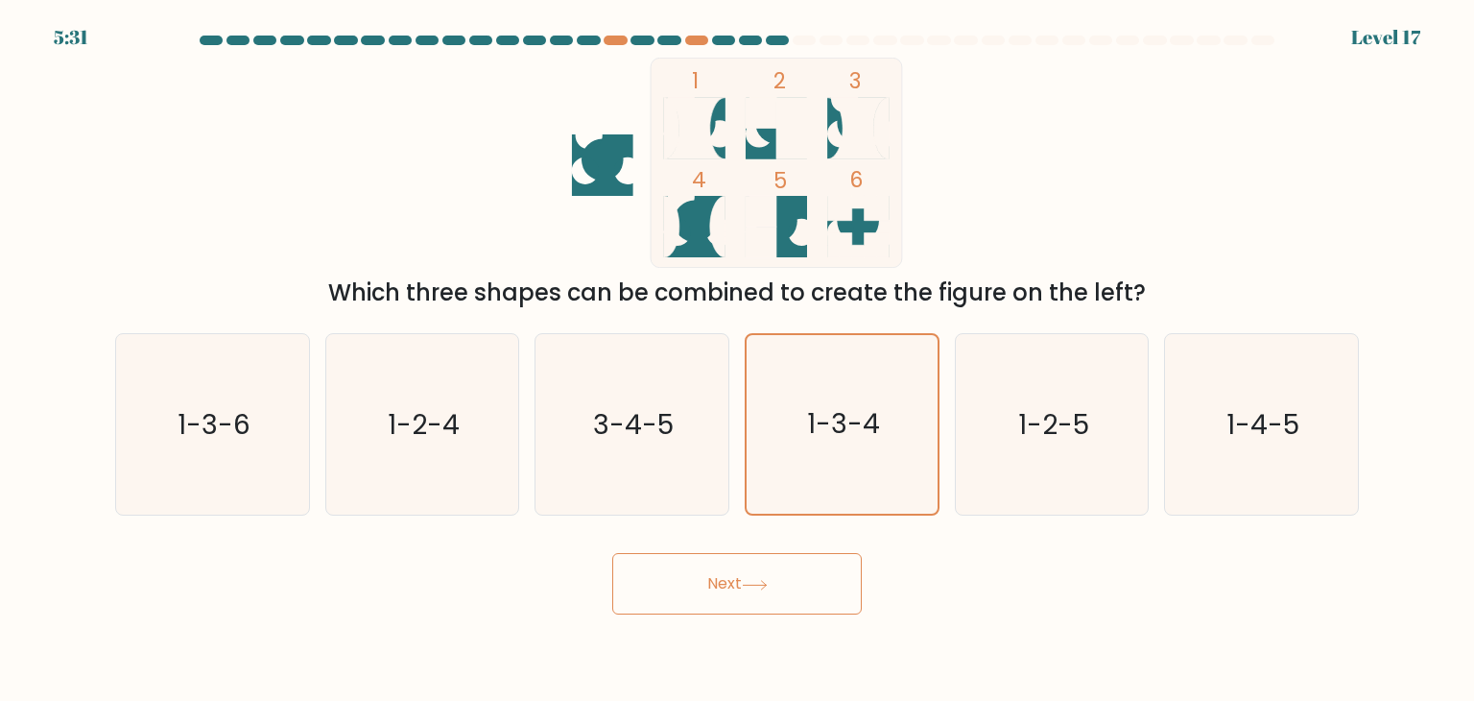
click at [733, 587] on button "Next" at bounding box center [737, 583] width 250 height 61
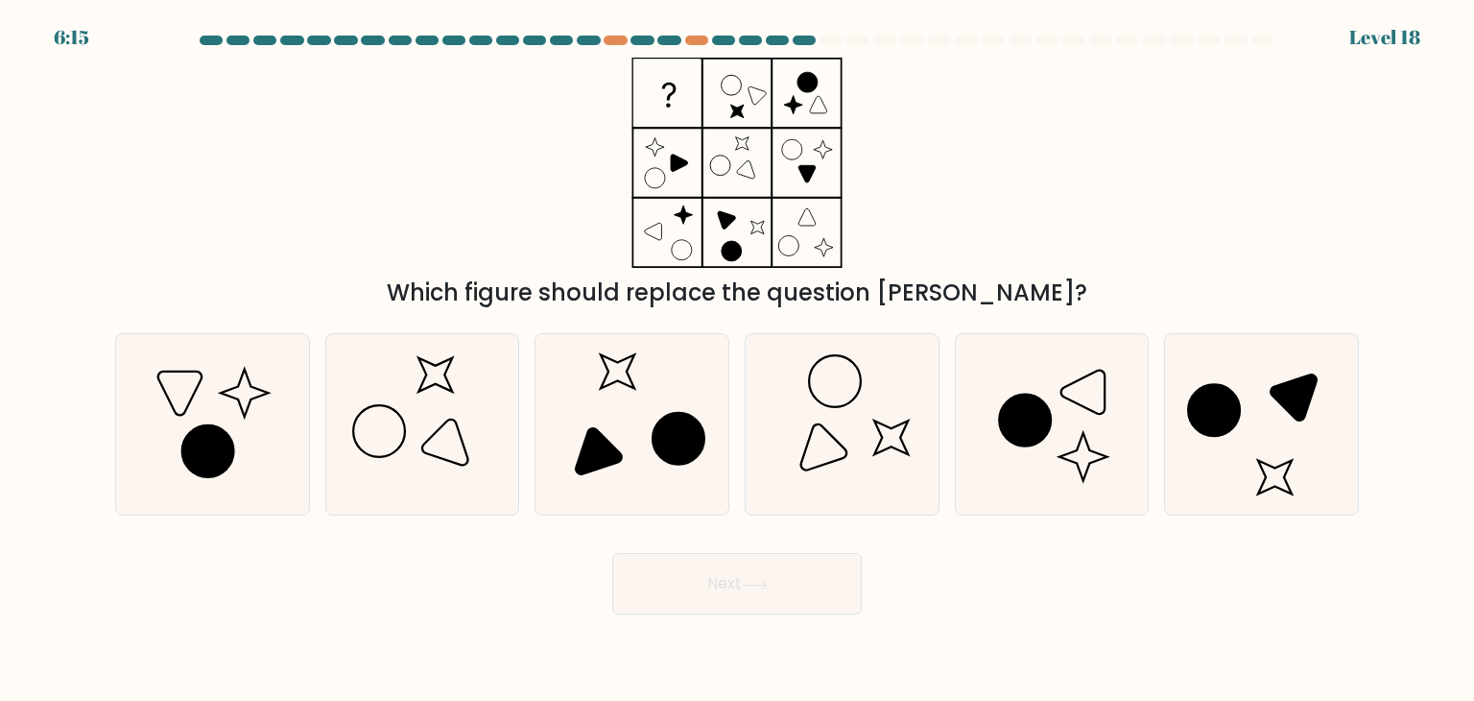
click at [464, 143] on div "Which figure should replace the question mark?" at bounding box center [737, 184] width 1267 height 252
click at [1073, 418] on icon at bounding box center [1052, 424] width 180 height 180
click at [738, 360] on input "e." at bounding box center [737, 355] width 1 height 10
radio input "true"
click at [796, 602] on button "Next" at bounding box center [737, 583] width 250 height 61
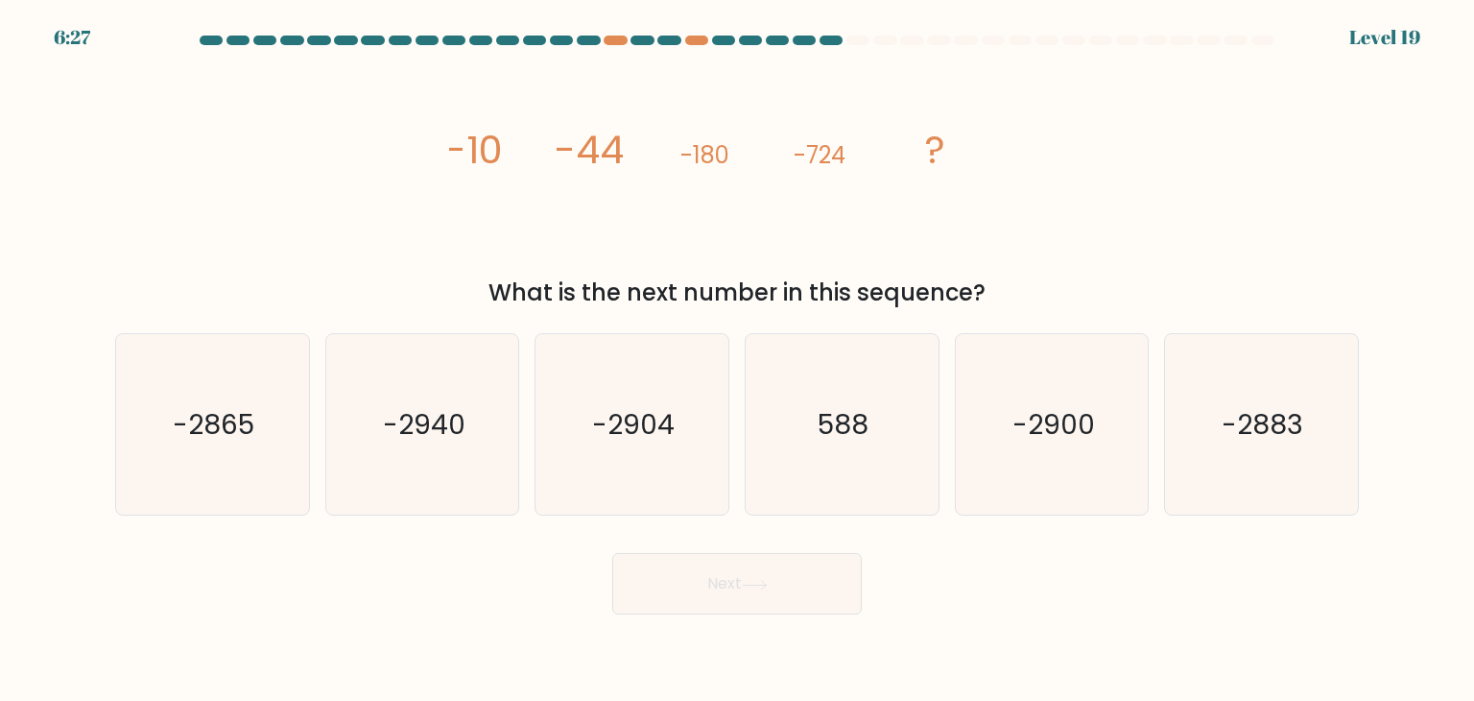
click at [324, 159] on div "image/svg+xml -10 -44 -180 -724 ? What is the next number in this sequence?" at bounding box center [737, 184] width 1267 height 252
click at [1072, 444] on icon "-2900" at bounding box center [1052, 424] width 180 height 180
click at [738, 360] on input "e. -2900" at bounding box center [737, 355] width 1 height 10
radio input "true"
click at [793, 580] on button "Next" at bounding box center [737, 583] width 250 height 61
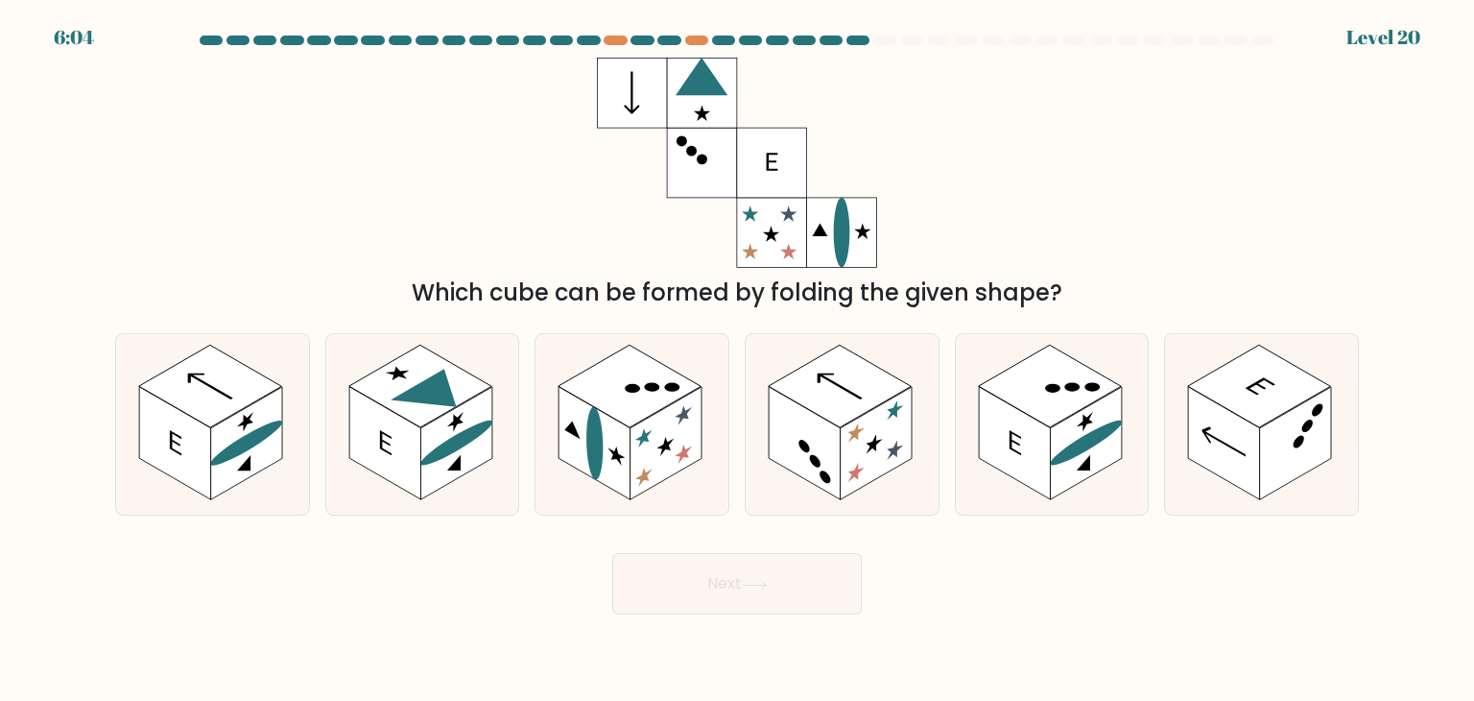
click at [468, 175] on div "Which cube can be formed by folding the given shape?" at bounding box center [737, 184] width 1267 height 252
click at [465, 446] on rect at bounding box center [456, 443] width 72 height 113
click at [737, 360] on input "b." at bounding box center [737, 355] width 1 height 10
radio input "true"
click at [764, 582] on icon at bounding box center [755, 585] width 26 height 11
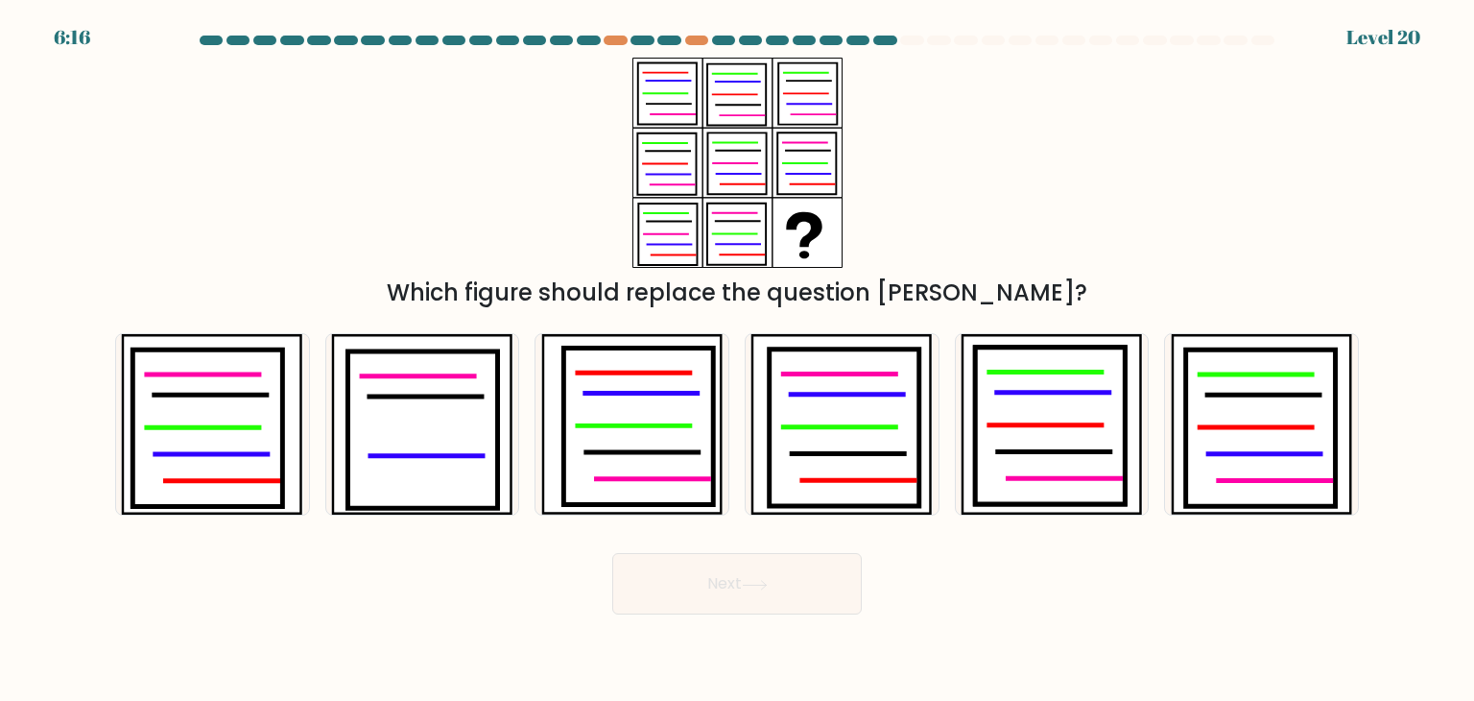
click at [396, 123] on div "Which figure should replace the question mark?" at bounding box center [737, 184] width 1267 height 252
click at [1052, 419] on icon at bounding box center [1050, 425] width 150 height 157
click at [738, 360] on input "e." at bounding box center [737, 355] width 1 height 10
radio input "true"
click at [637, 432] on icon at bounding box center [638, 426] width 150 height 157
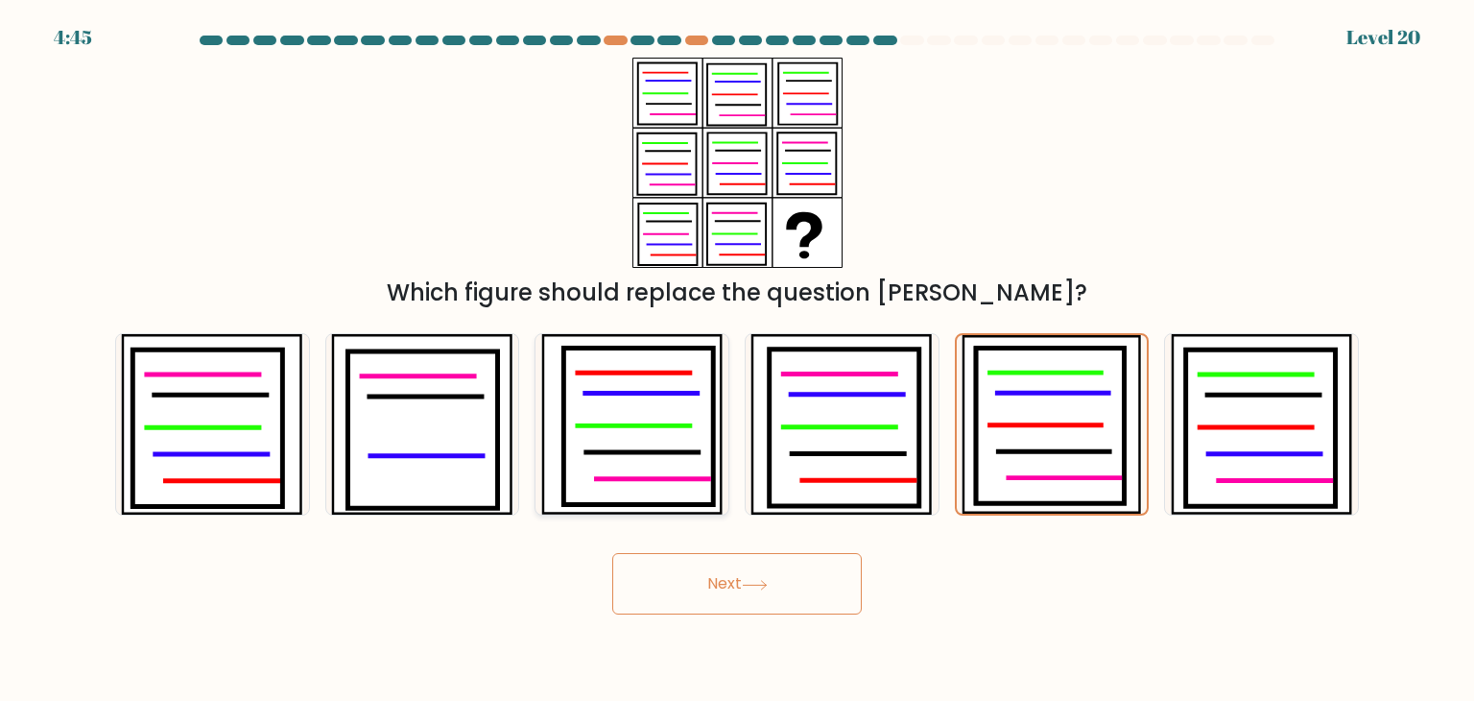
click at [737, 360] on input "c." at bounding box center [737, 355] width 1 height 10
radio input "true"
click at [776, 587] on button "Next" at bounding box center [737, 583] width 250 height 61
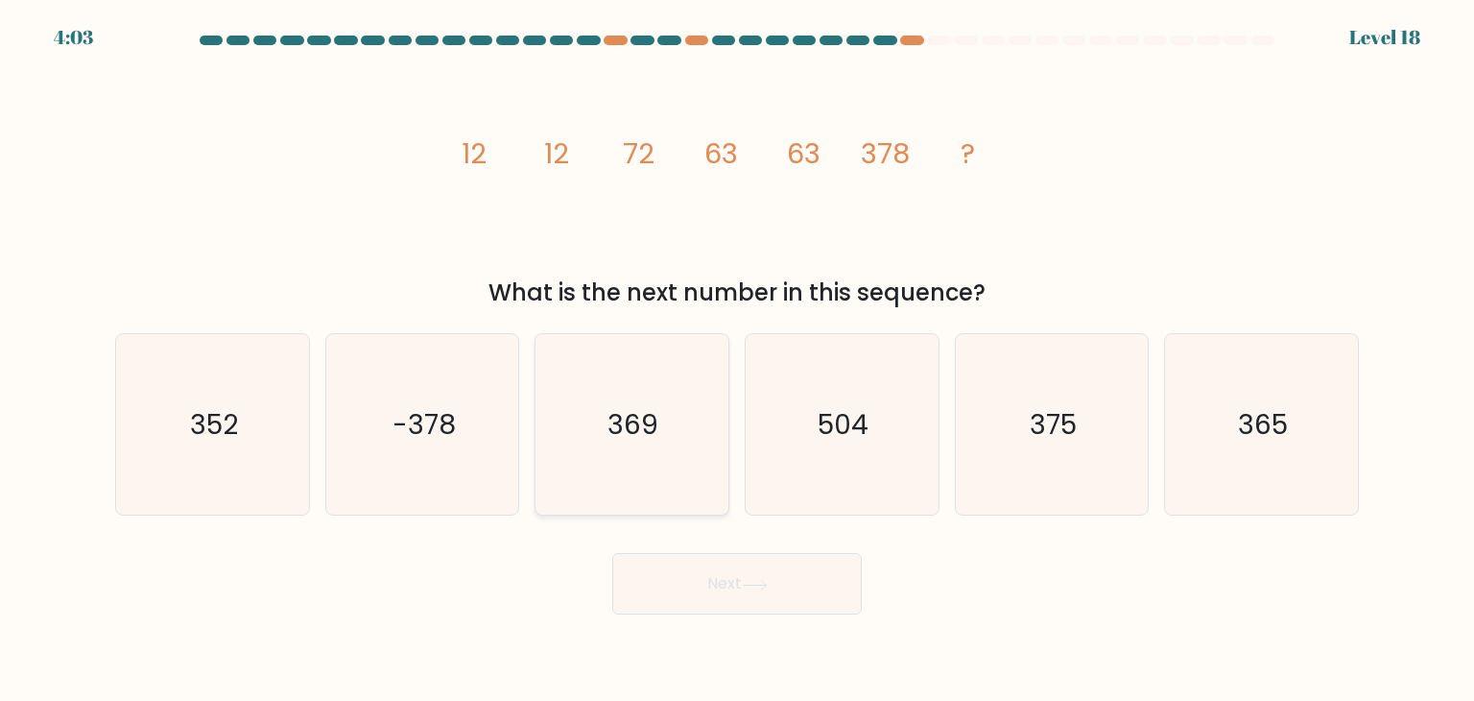
click at [598, 384] on icon "369" at bounding box center [631, 424] width 180 height 180
click at [737, 360] on input "c. 369" at bounding box center [737, 355] width 1 height 10
radio input "true"
click at [724, 588] on button "Next" at bounding box center [737, 583] width 250 height 61
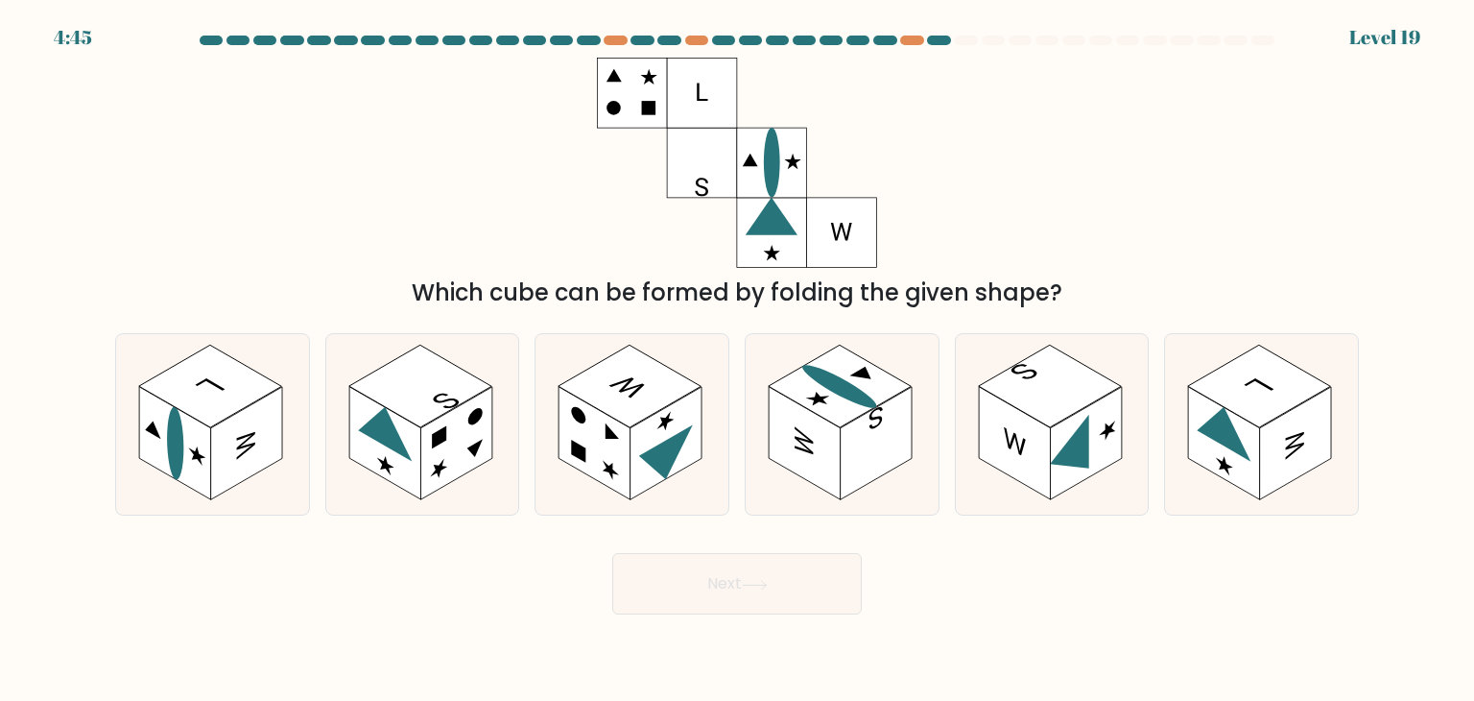
click at [276, 205] on div "Which cube can be formed by folding the given shape?" at bounding box center [737, 184] width 1267 height 252
click at [251, 450] on rect at bounding box center [247, 443] width 72 height 113
click at [737, 360] on input "a." at bounding box center [737, 355] width 1 height 10
radio input "true"
click at [823, 597] on button "Next" at bounding box center [737, 583] width 250 height 61
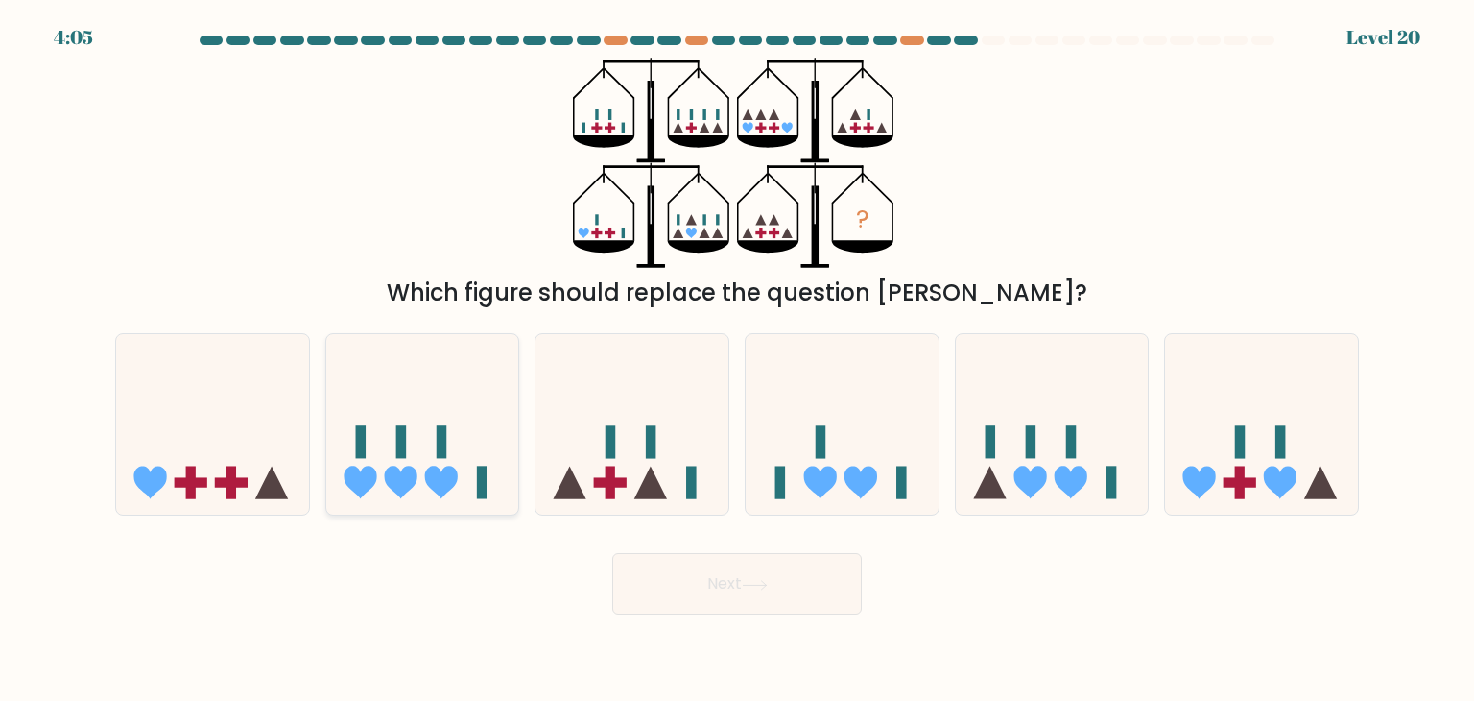
drag, startPoint x: 449, startPoint y: 427, endPoint x: 441, endPoint y: 447, distance: 21.9
click at [444, 431] on icon at bounding box center [422, 424] width 193 height 159
click at [737, 360] on input "b." at bounding box center [737, 355] width 1 height 10
radio input "true"
click at [740, 582] on button "Next" at bounding box center [737, 583] width 250 height 61
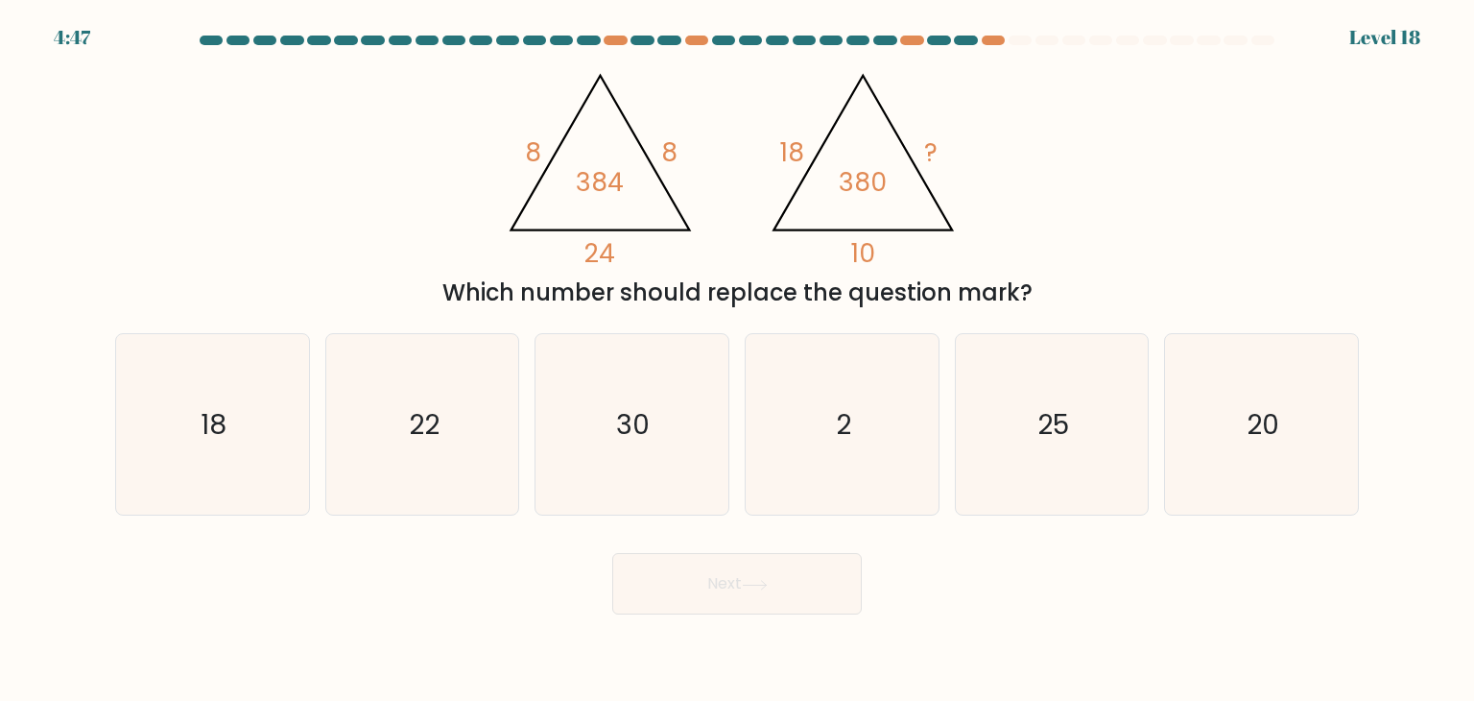
click at [355, 197] on div "@import url('https://fonts.googleapis.com/css?family=Abril+Fatface:400,100,100i…" at bounding box center [737, 184] width 1267 height 252
click at [1264, 419] on text "20" at bounding box center [1263, 424] width 33 height 38
click at [738, 360] on input "f. 20" at bounding box center [737, 355] width 1 height 10
radio input "true"
click at [833, 579] on button "Next" at bounding box center [737, 583] width 250 height 61
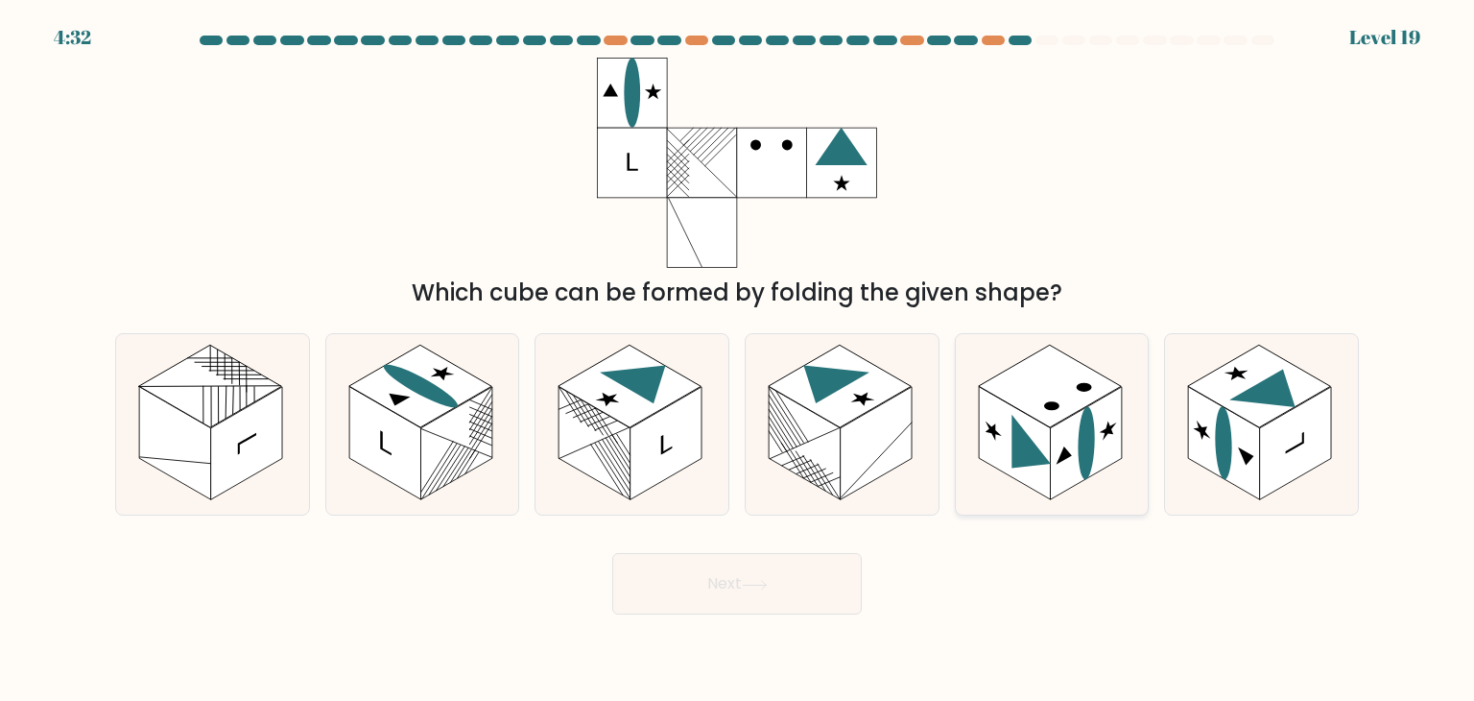
click at [1038, 476] on rect at bounding box center [1015, 443] width 72 height 113
click at [738, 360] on input "e." at bounding box center [737, 355] width 1 height 10
radio input "true"
click at [735, 597] on button "Next" at bounding box center [737, 583] width 250 height 61
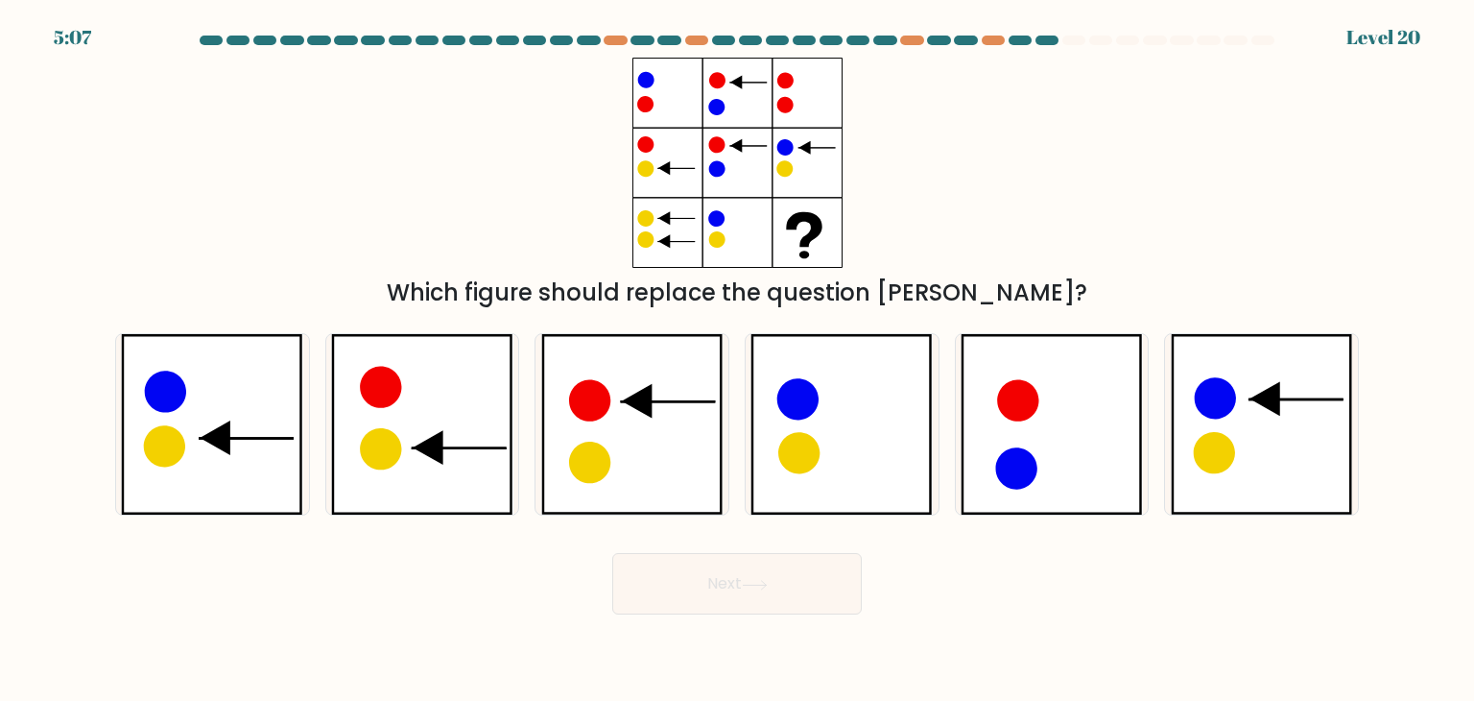
click at [514, 187] on div "Which figure should replace the question mark?" at bounding box center [737, 184] width 1267 height 252
click at [824, 418] on icon at bounding box center [842, 424] width 182 height 180
click at [738, 360] on input "d." at bounding box center [737, 355] width 1 height 10
radio input "true"
click at [791, 571] on button "Next" at bounding box center [737, 583] width 250 height 61
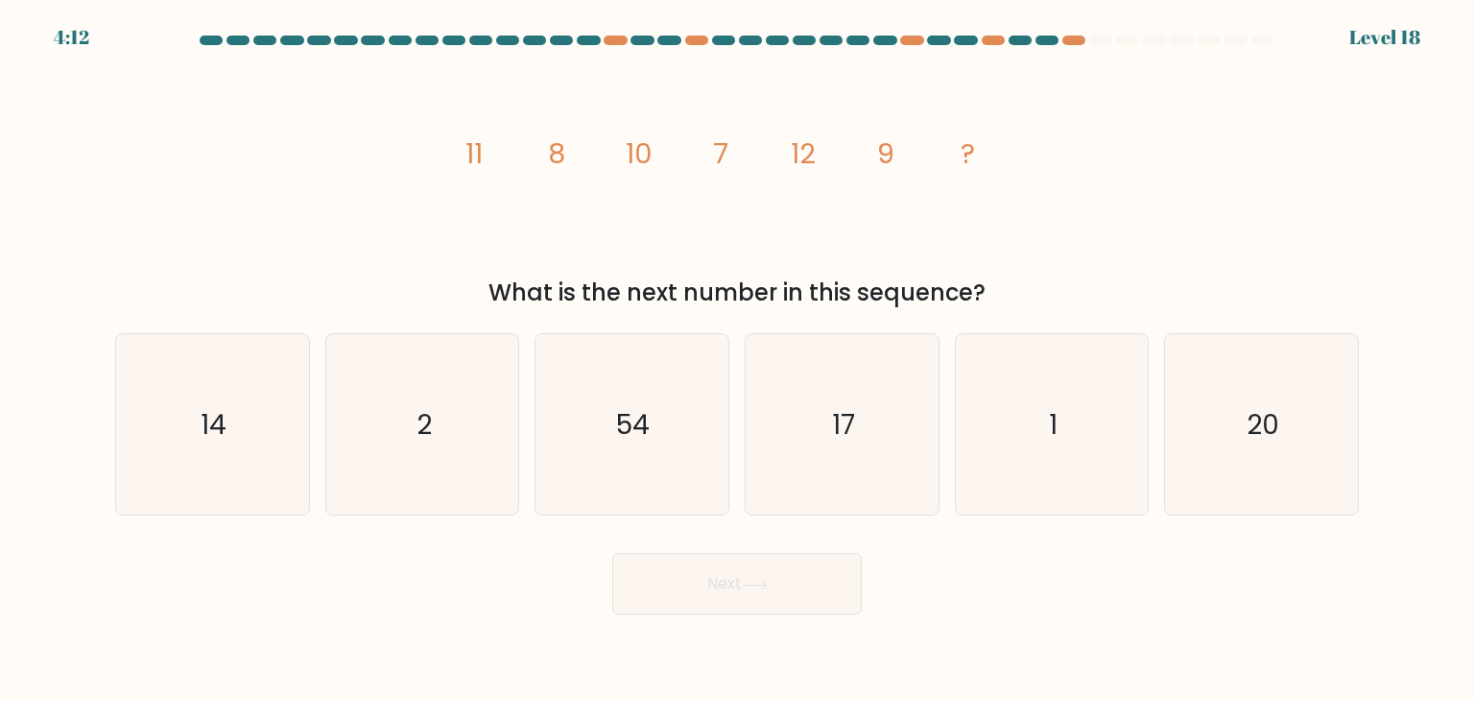
click at [323, 183] on div "image/svg+xml 11 8 10 7 12 9 ? What is the next number in this sequence?" at bounding box center [737, 184] width 1267 height 252
click at [835, 444] on icon "17" at bounding box center [842, 424] width 180 height 180
click at [738, 360] on input "d. 17" at bounding box center [737, 355] width 1 height 10
radio input "true"
click at [779, 576] on button "Next" at bounding box center [737, 583] width 250 height 61
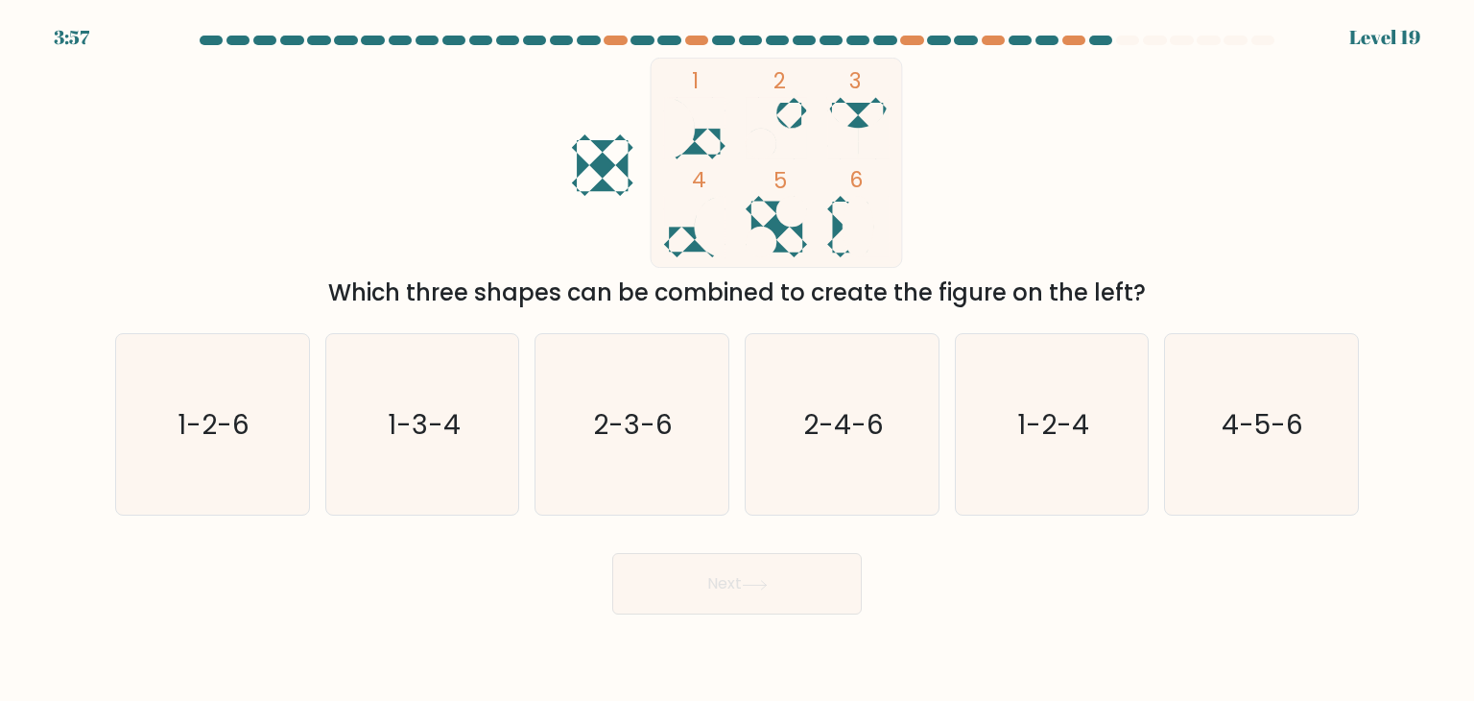
click at [1055, 623] on body "3:57 Level 19" at bounding box center [737, 350] width 1474 height 701
click at [883, 486] on icon "2-4-6" at bounding box center [842, 424] width 180 height 180
click at [738, 360] on input "d. 2-4-6" at bounding box center [737, 355] width 1 height 10
radio input "true"
click at [753, 593] on button "Next" at bounding box center [737, 583] width 250 height 61
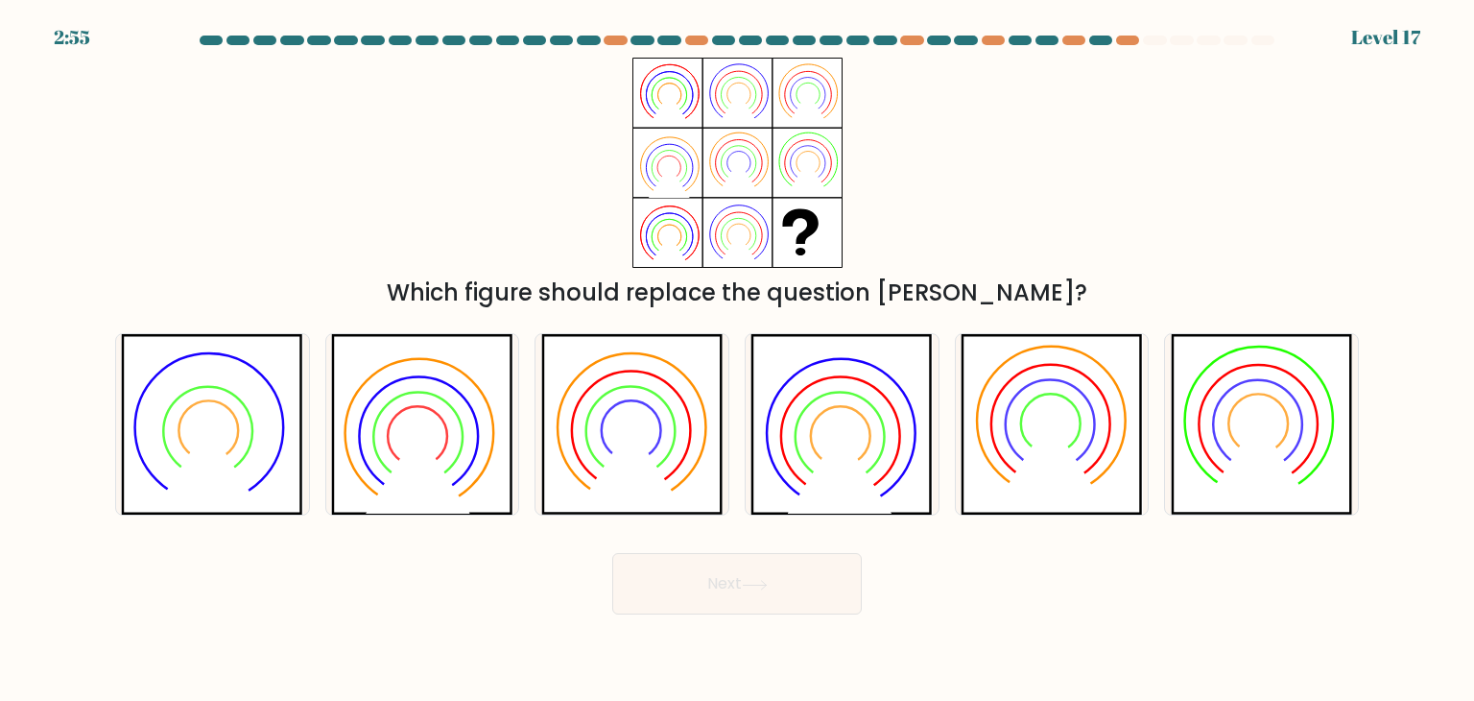
click at [437, 142] on div "Which figure should replace the question mark?" at bounding box center [737, 184] width 1267 height 252
click at [1060, 444] on icon at bounding box center [1050, 460] width 104 height 84
click at [738, 360] on input "e." at bounding box center [737, 355] width 1 height 10
radio input "true"
click at [759, 571] on button "Next" at bounding box center [737, 583] width 250 height 61
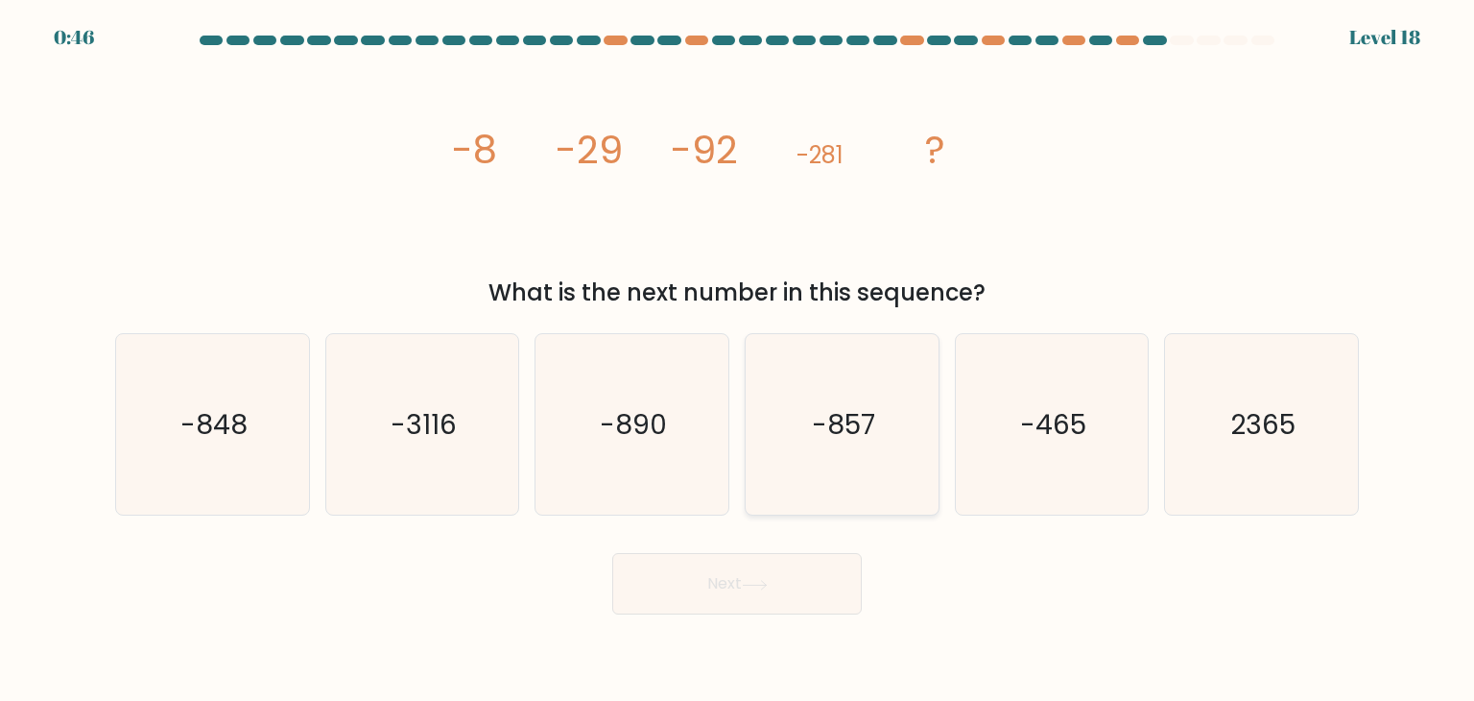
click at [835, 448] on icon "-857" at bounding box center [842, 424] width 180 height 180
click at [738, 360] on input "d. -857" at bounding box center [737, 355] width 1 height 10
radio input "true"
click at [726, 573] on button "Next" at bounding box center [737, 583] width 250 height 61
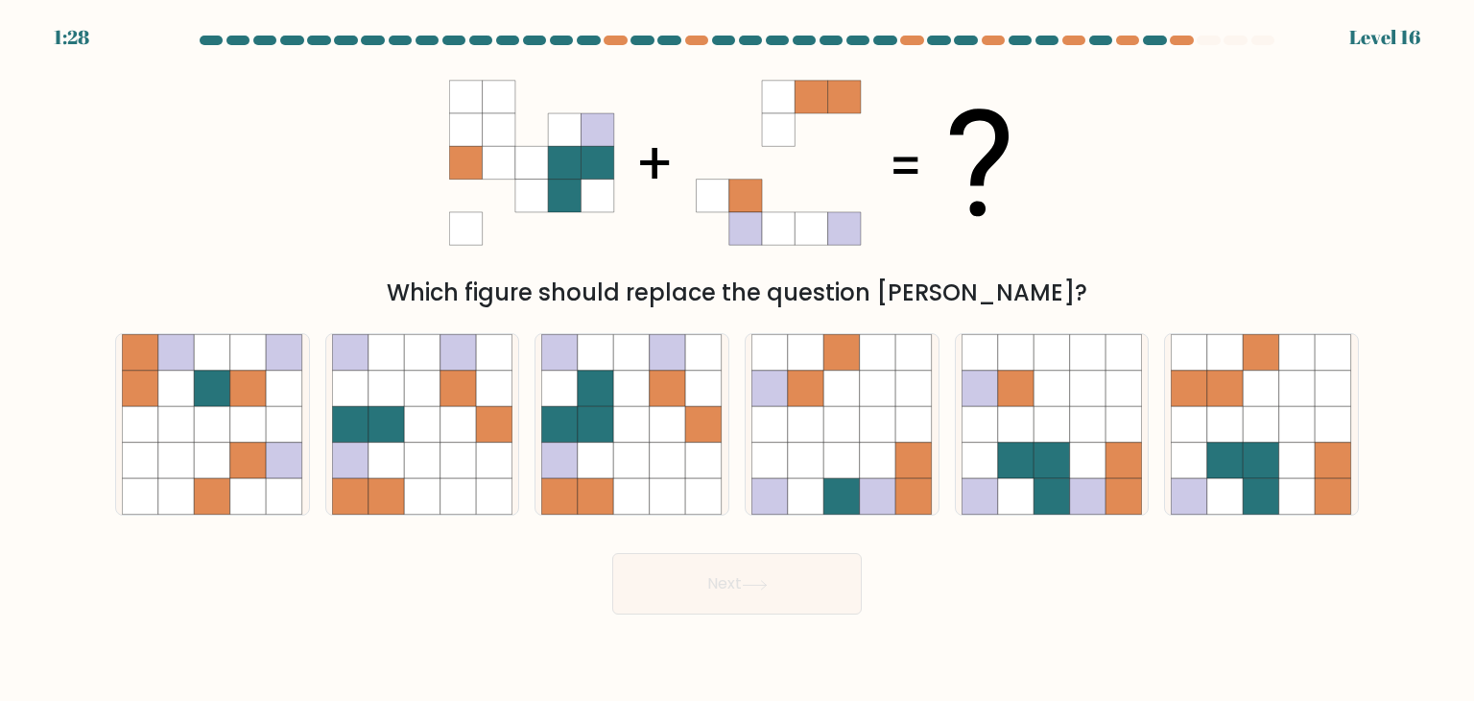
click at [330, 120] on div "Which figure should replace the question mark?" at bounding box center [737, 184] width 1267 height 252
click at [696, 466] on icon at bounding box center [704, 461] width 36 height 36
click at [737, 360] on input "c." at bounding box center [737, 355] width 1 height 10
radio input "true"
click at [683, 492] on icon at bounding box center [668, 496] width 36 height 36
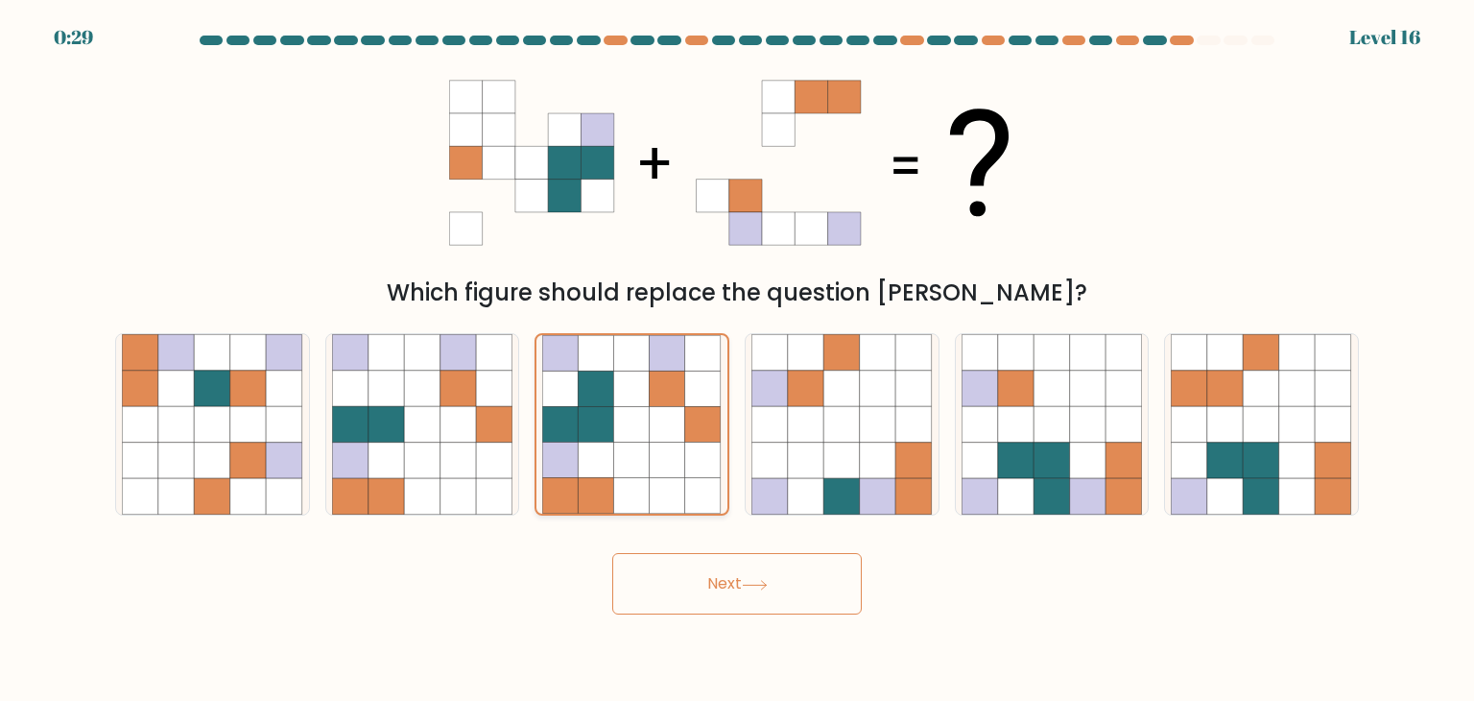
click at [737, 360] on input "c." at bounding box center [737, 355] width 1 height 10
click at [808, 599] on button "Next" at bounding box center [737, 583] width 250 height 61
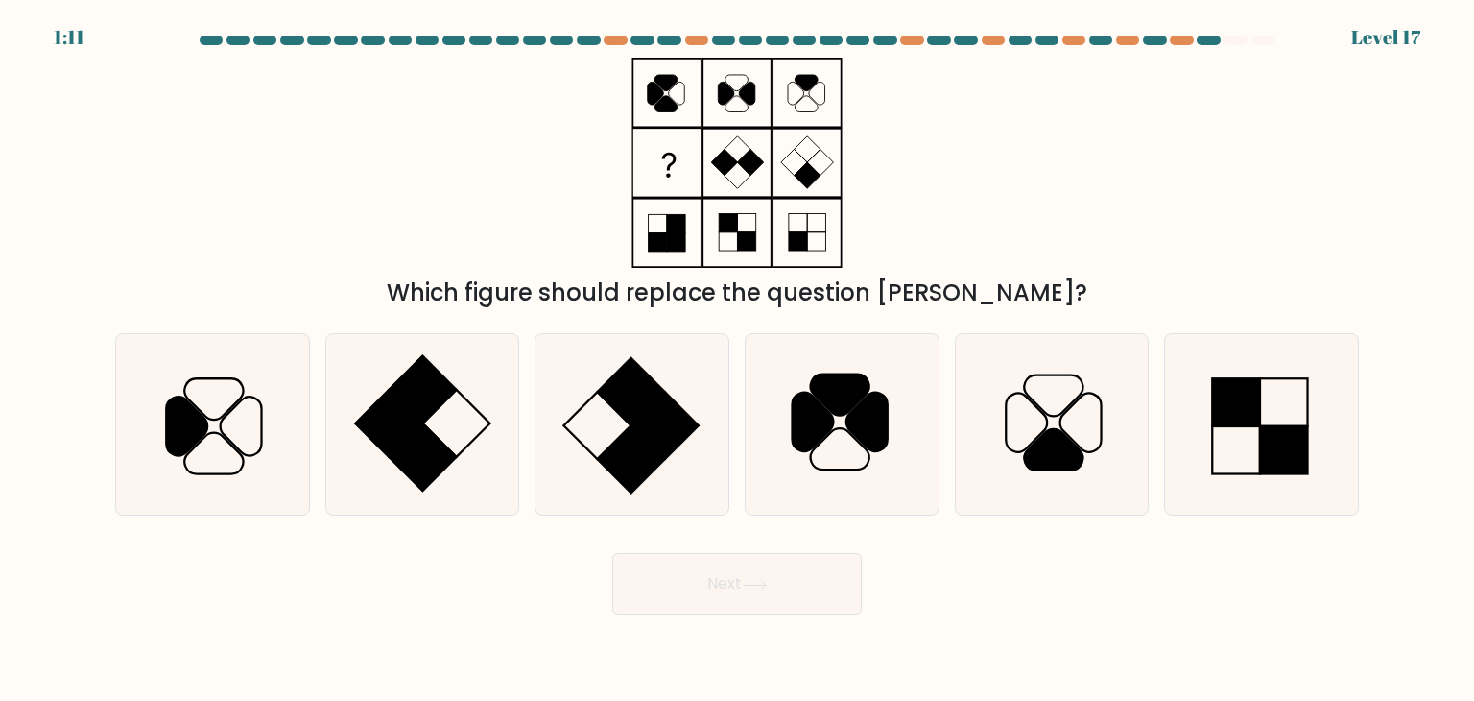
click at [395, 211] on div "Which figure should replace the question mark?" at bounding box center [737, 184] width 1267 height 252
click at [645, 465] on rect at bounding box center [631, 458] width 67 height 67
click at [737, 360] on input "c." at bounding box center [737, 355] width 1 height 10
radio input "true"
click at [706, 594] on button "Next" at bounding box center [737, 583] width 250 height 61
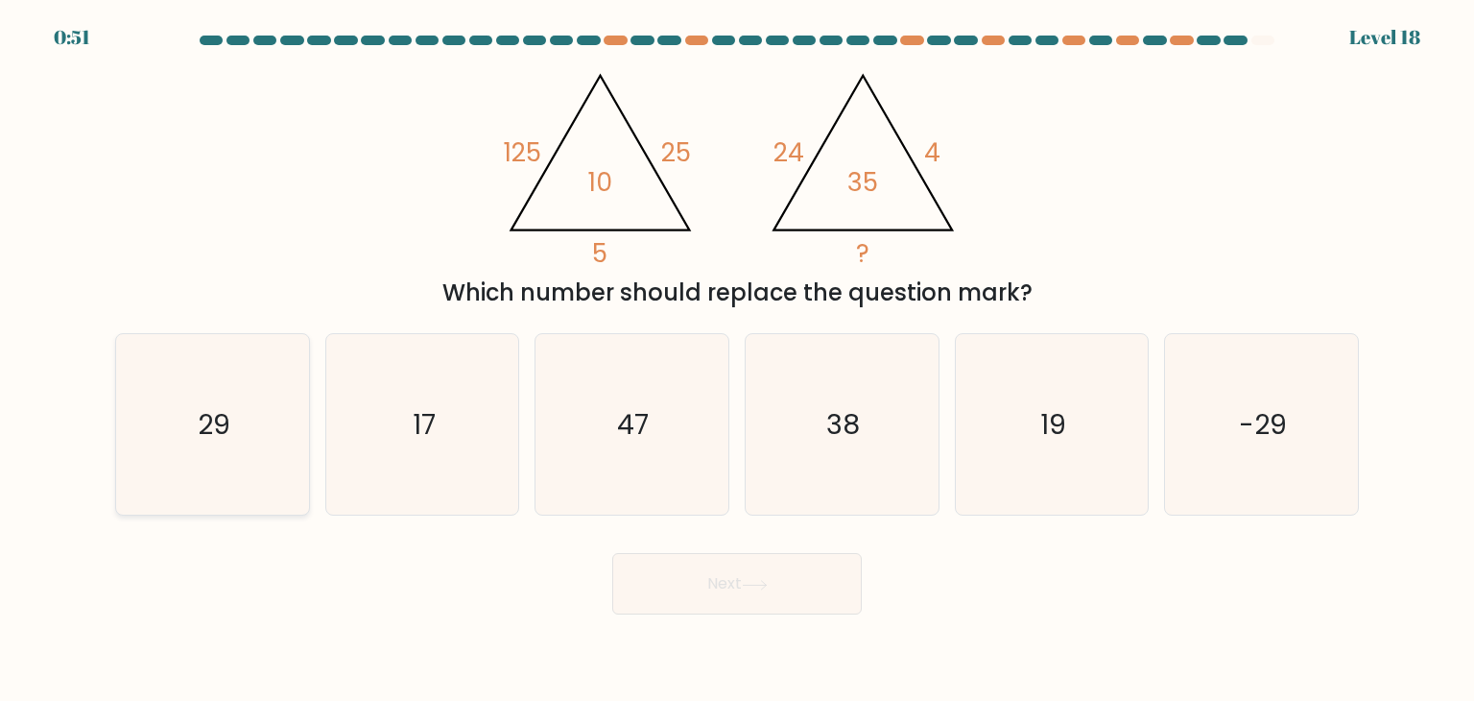
click at [223, 424] on text "29" at bounding box center [214, 424] width 33 height 38
click at [737, 360] on input "a. 29" at bounding box center [737, 355] width 1 height 10
radio input "true"
click at [745, 588] on button "Next" at bounding box center [737, 583] width 250 height 61
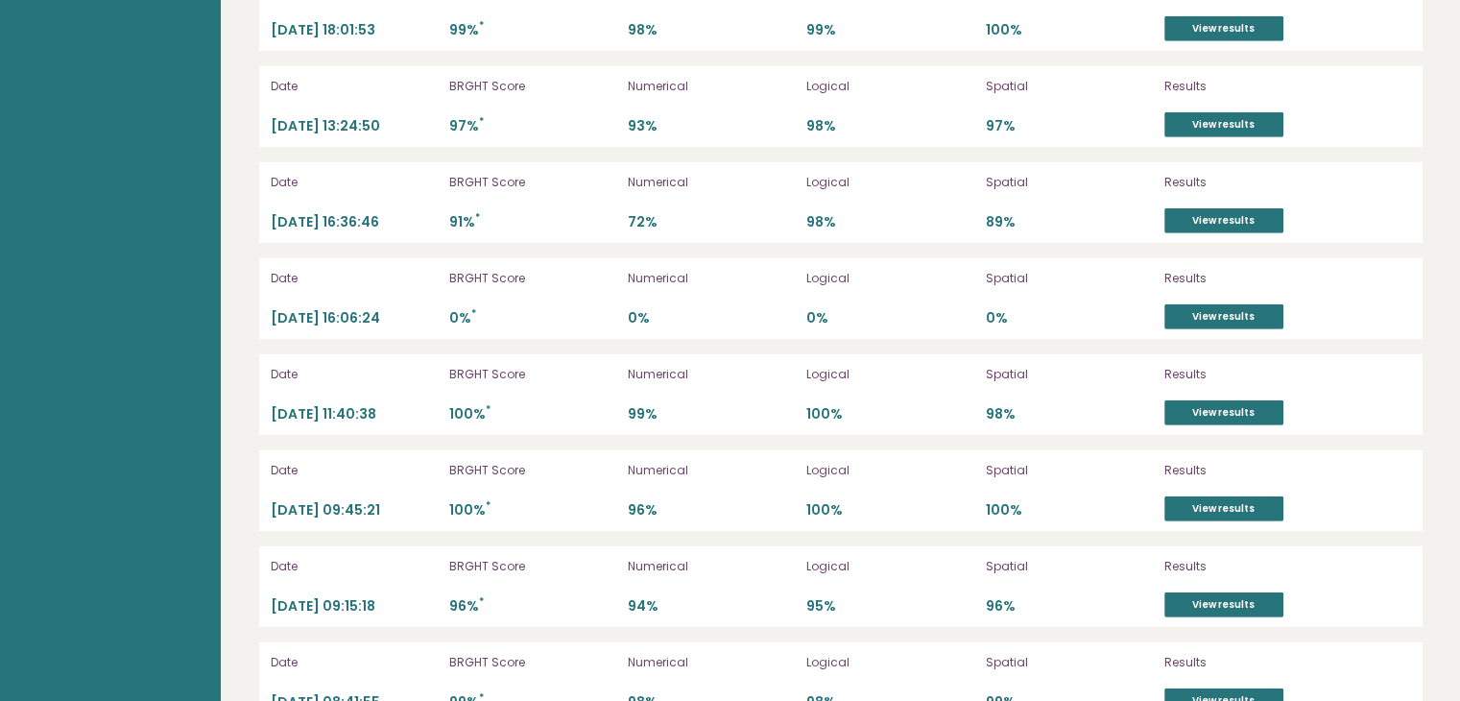
scroll to position [5376, 0]
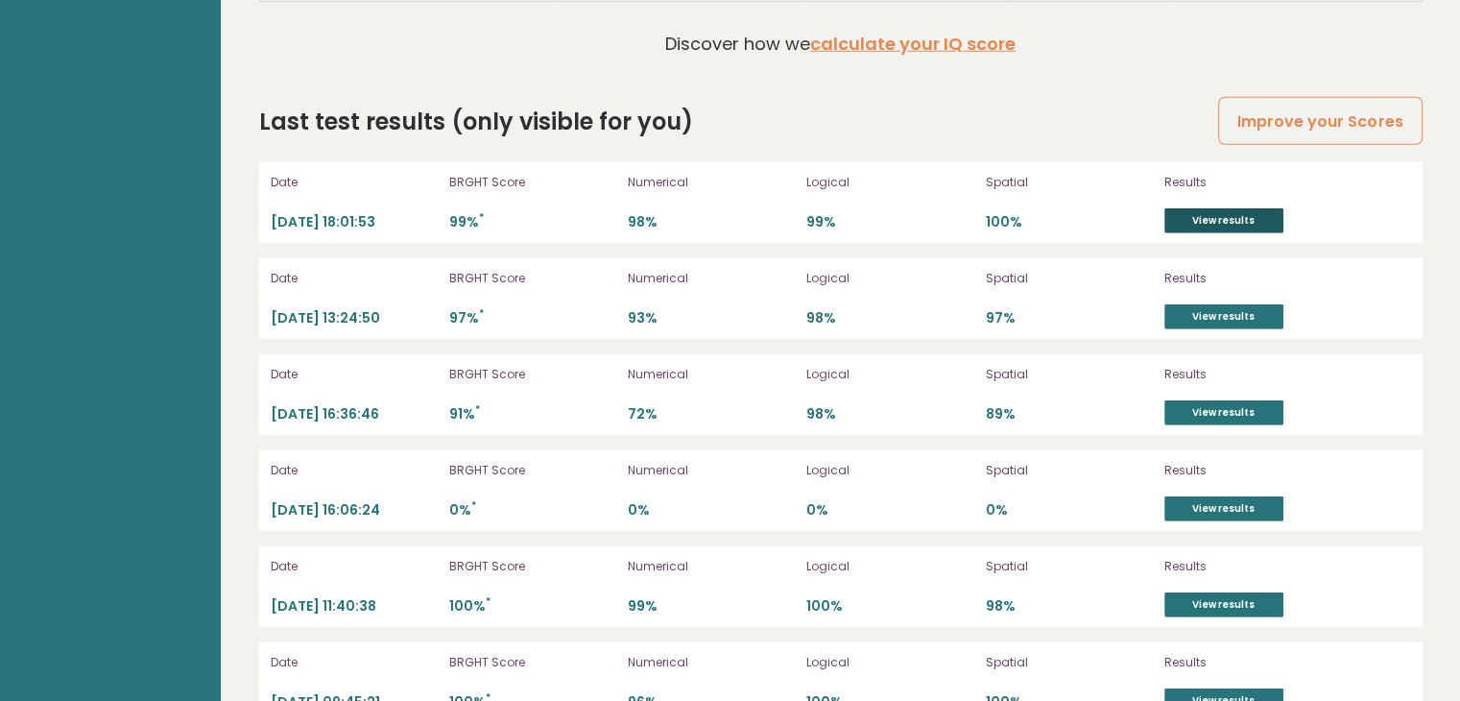
click at [1192, 212] on link "View results" at bounding box center [1223, 220] width 119 height 25
